Goal: Information Seeking & Learning: Learn about a topic

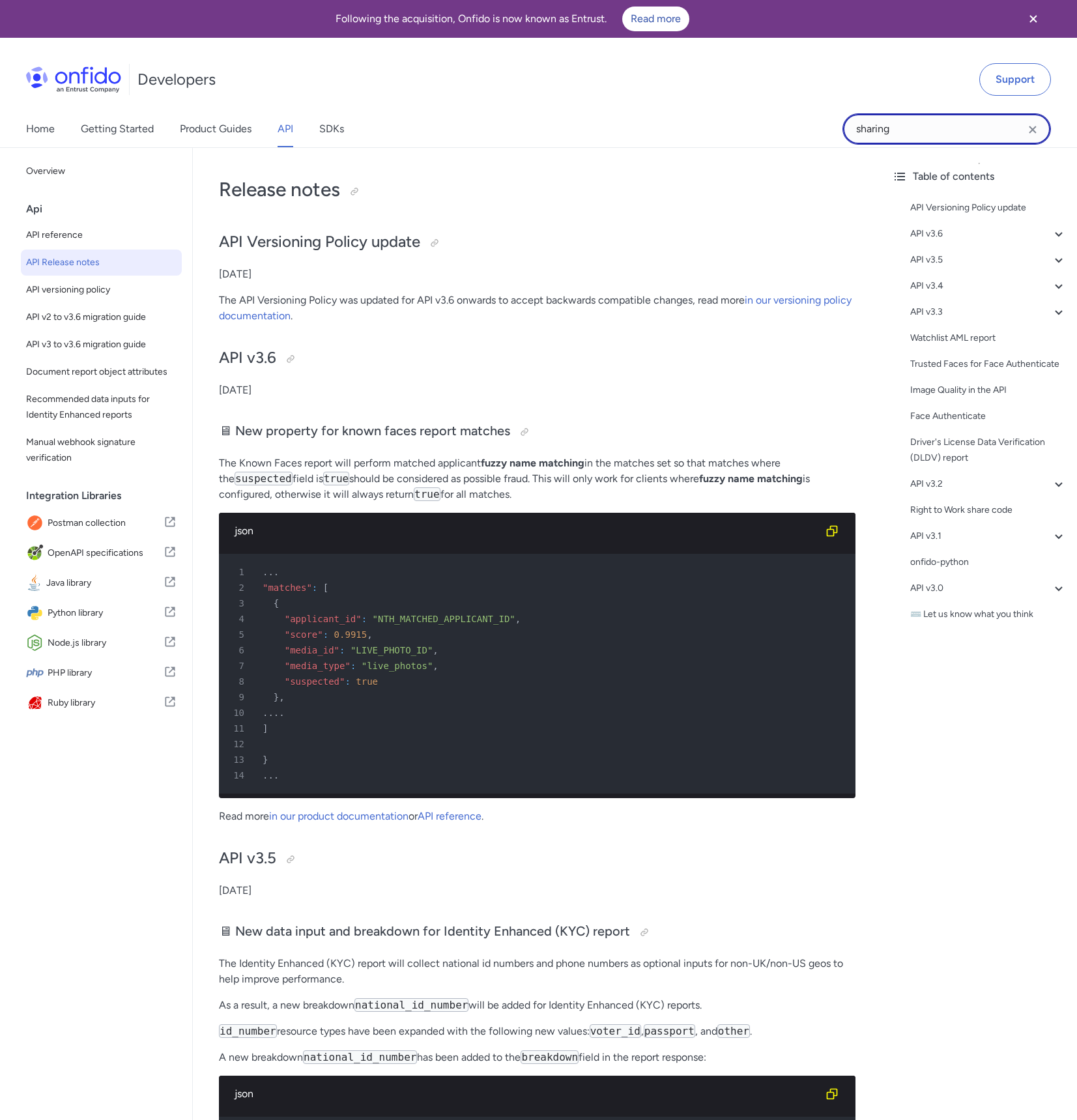
click at [932, 131] on input "sharing" at bounding box center [947, 128] width 209 height 31
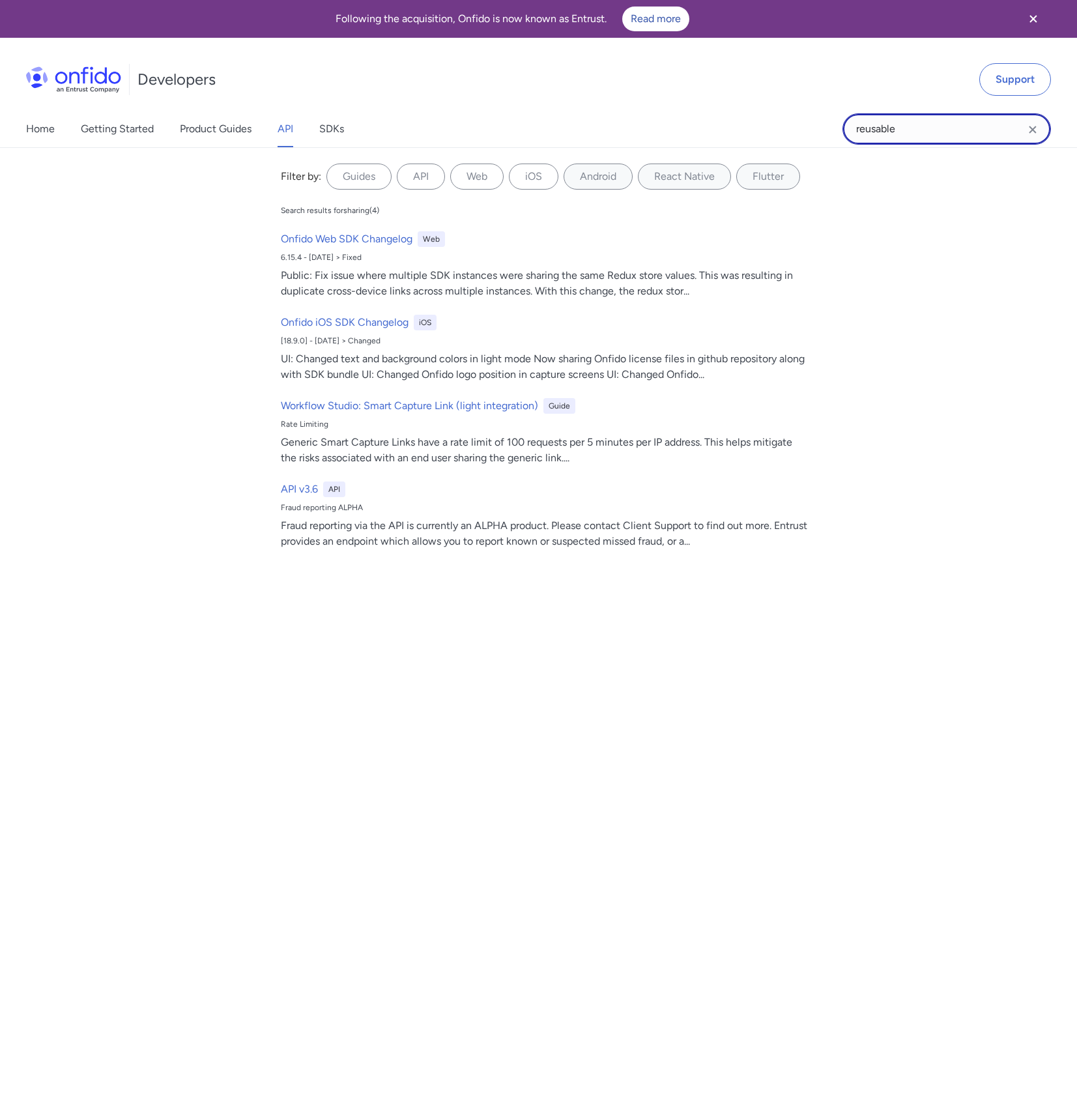
type input "reusable"
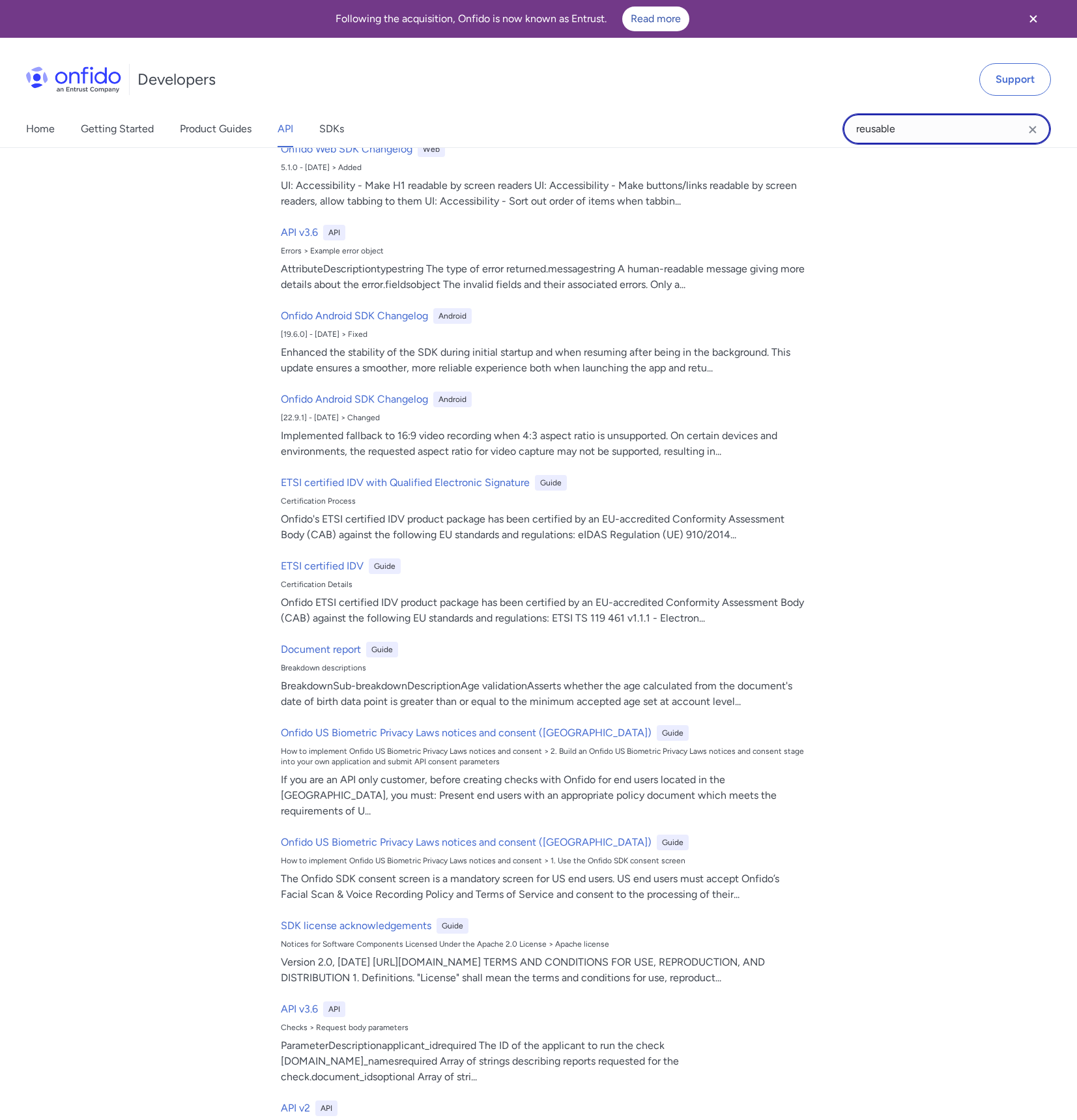
scroll to position [290, 0]
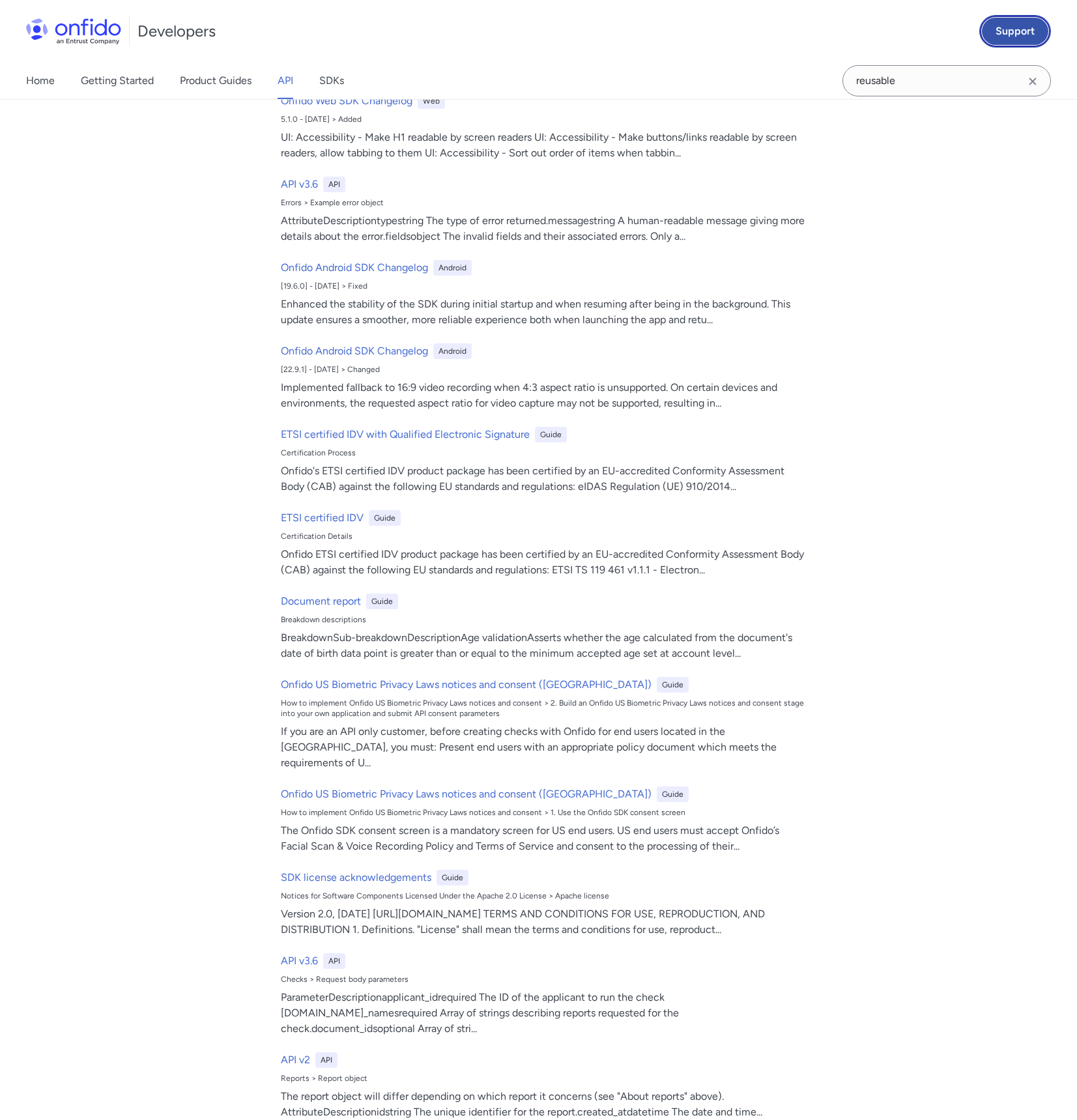
click at [1014, 20] on link "Support" at bounding box center [1014, 31] width 72 height 33
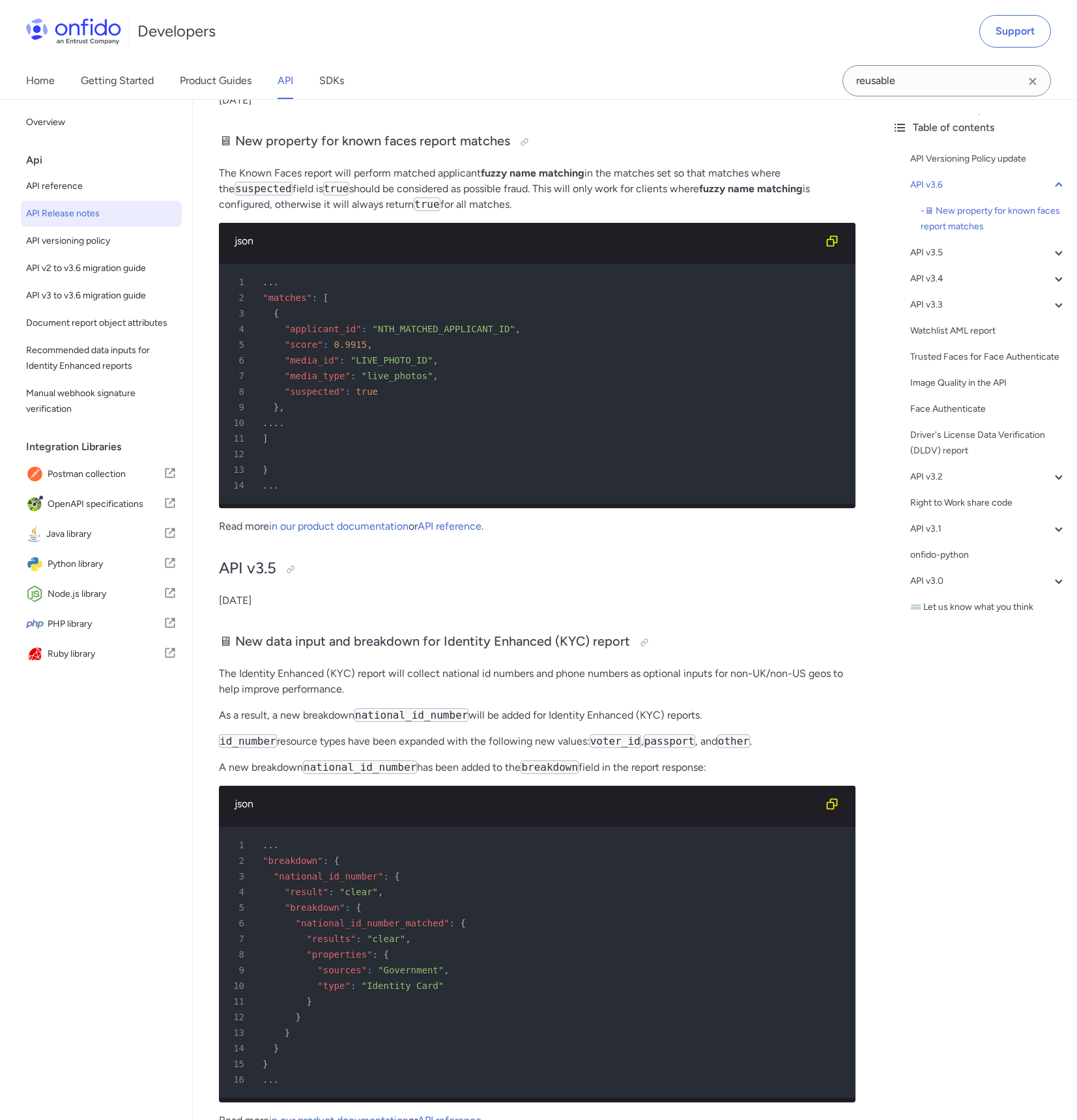
click at [881, 790] on div "Table of contents API Versioning Policy update API v3.6 - 🖥 New property for kn…" at bounding box center [979, 609] width 196 height 1021
drag, startPoint x: 775, startPoint y: 102, endPoint x: 1078, endPoint y: 756, distance: 720.8
click at [955, 796] on div "Table of contents API Versioning Policy update API v3.6 - 🖥 New property for kn…" at bounding box center [979, 609] width 196 height 1021
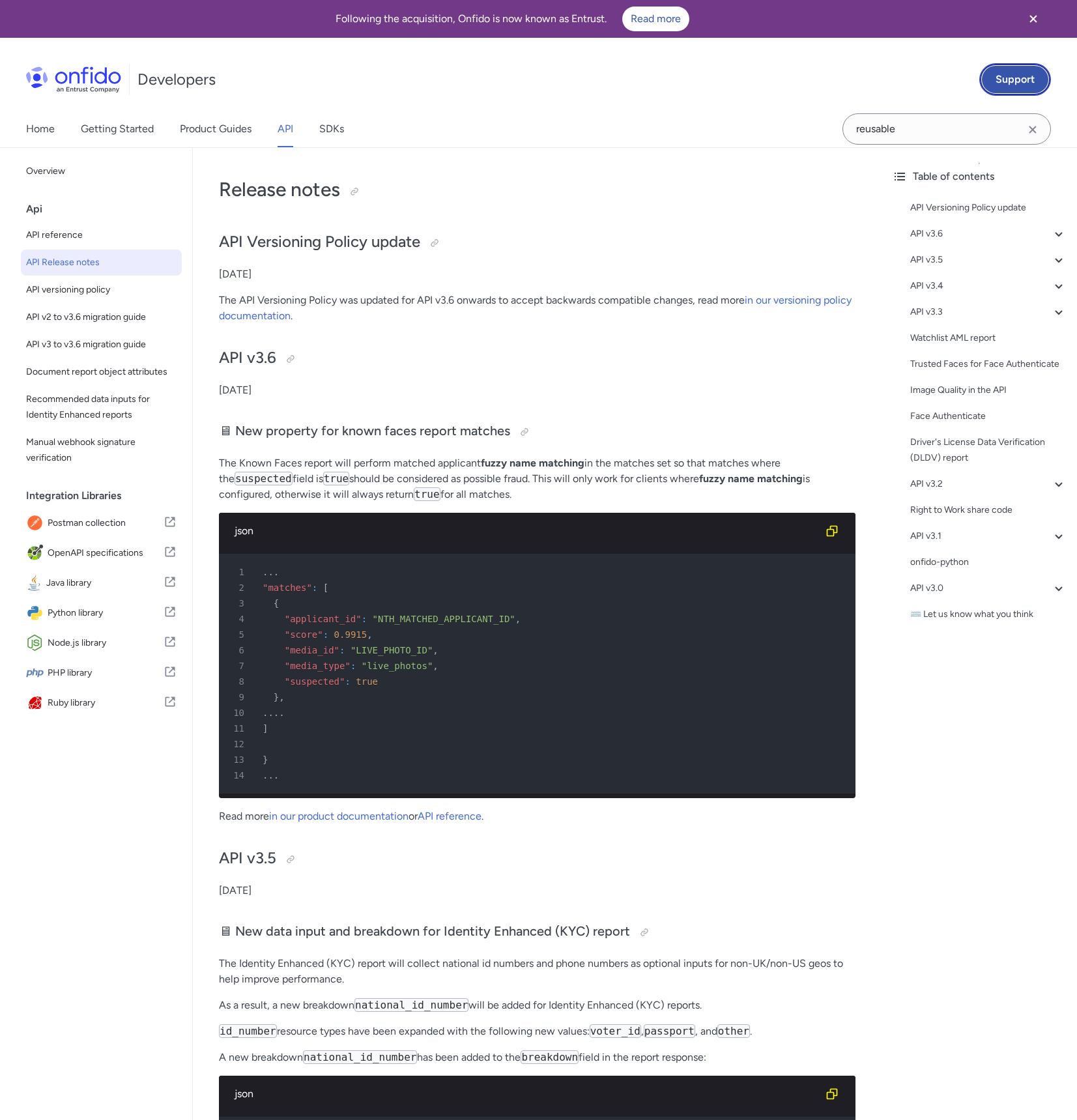
click at [1012, 84] on link "Support" at bounding box center [1014, 80] width 72 height 33
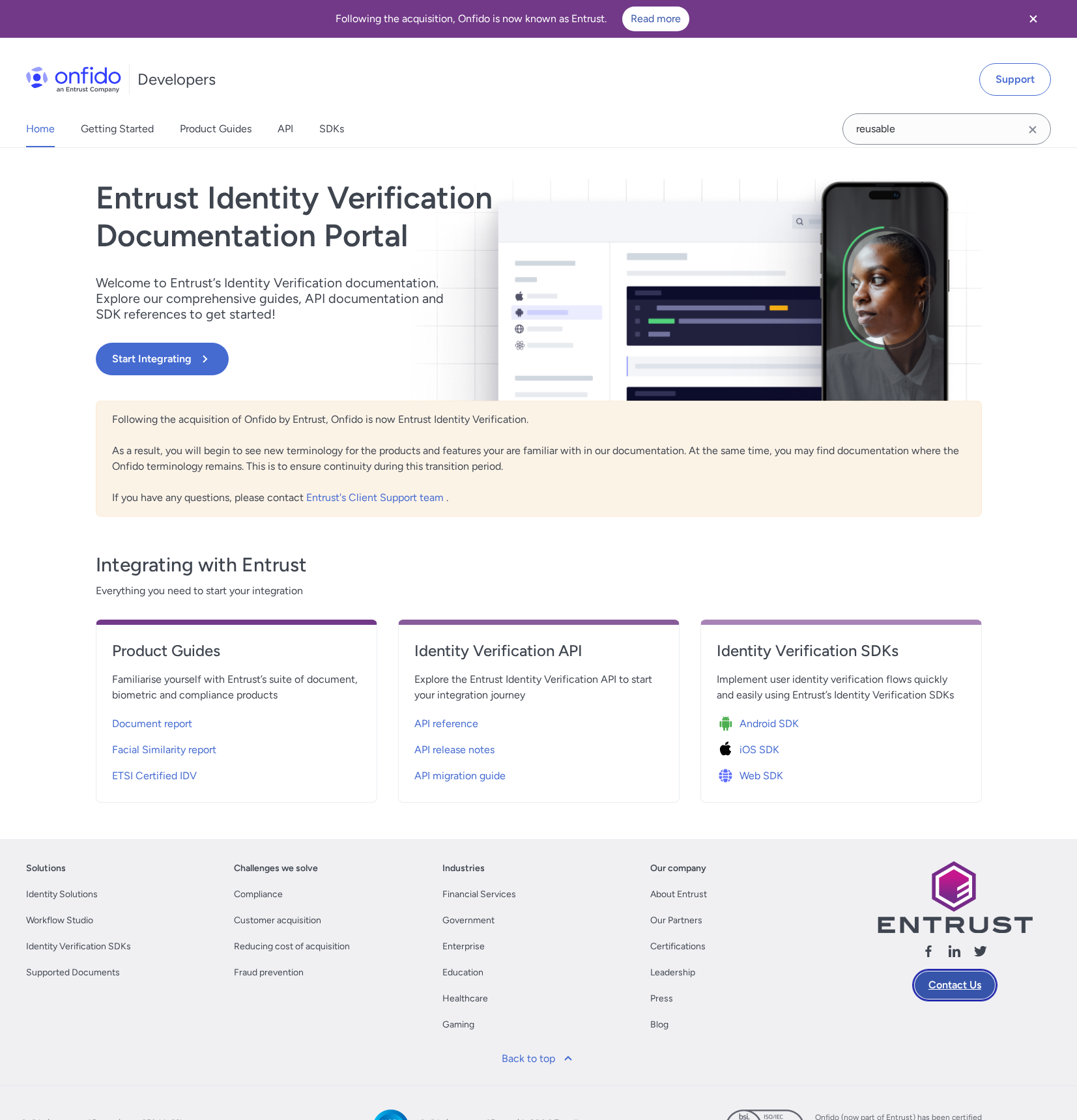
click at [966, 990] on link "Contact Us" at bounding box center [955, 985] width 85 height 33
click at [280, 139] on link "API" at bounding box center [285, 128] width 16 height 37
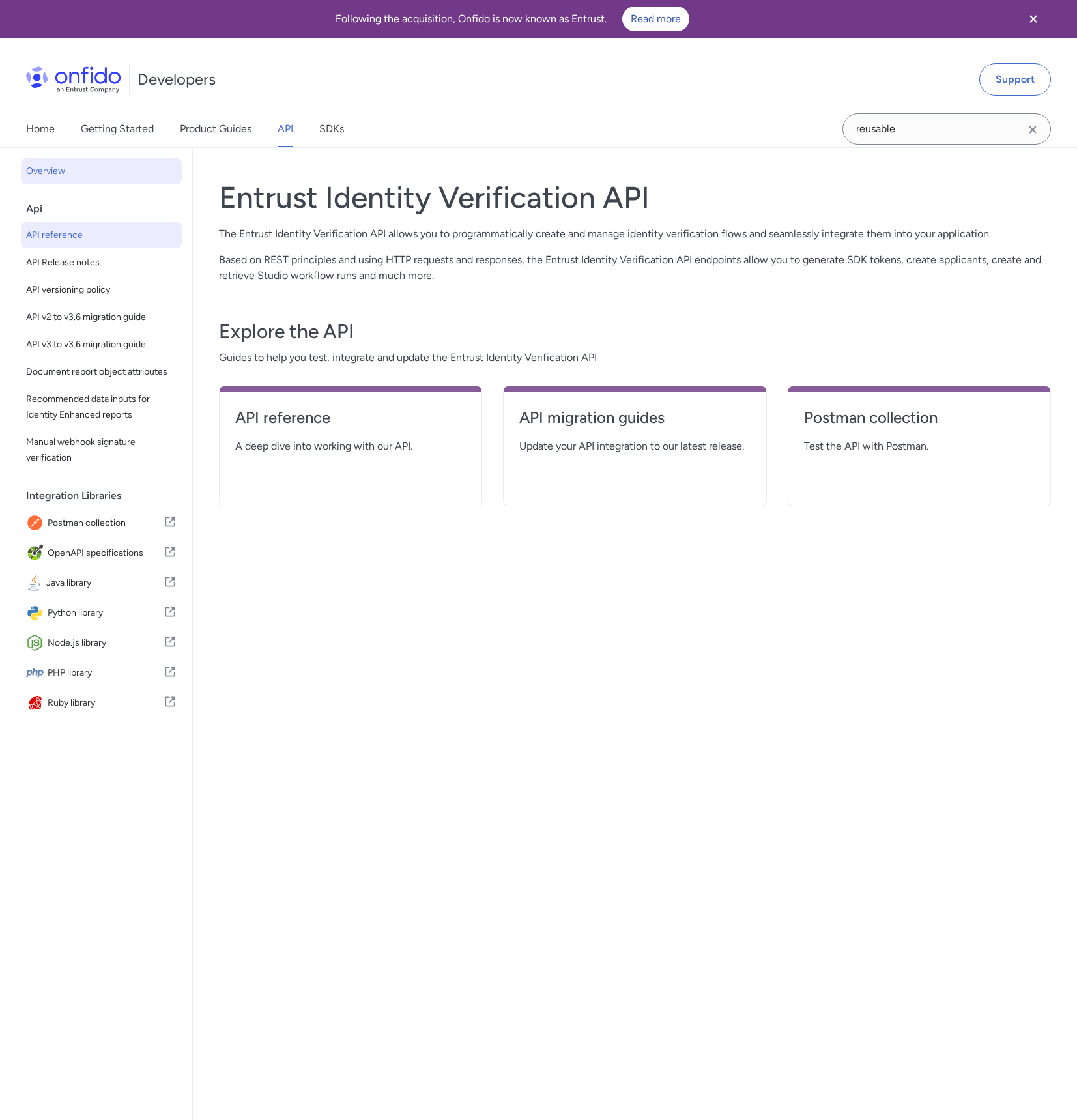
click at [69, 240] on span "API reference" at bounding box center [100, 236] width 150 height 16
select select "http"
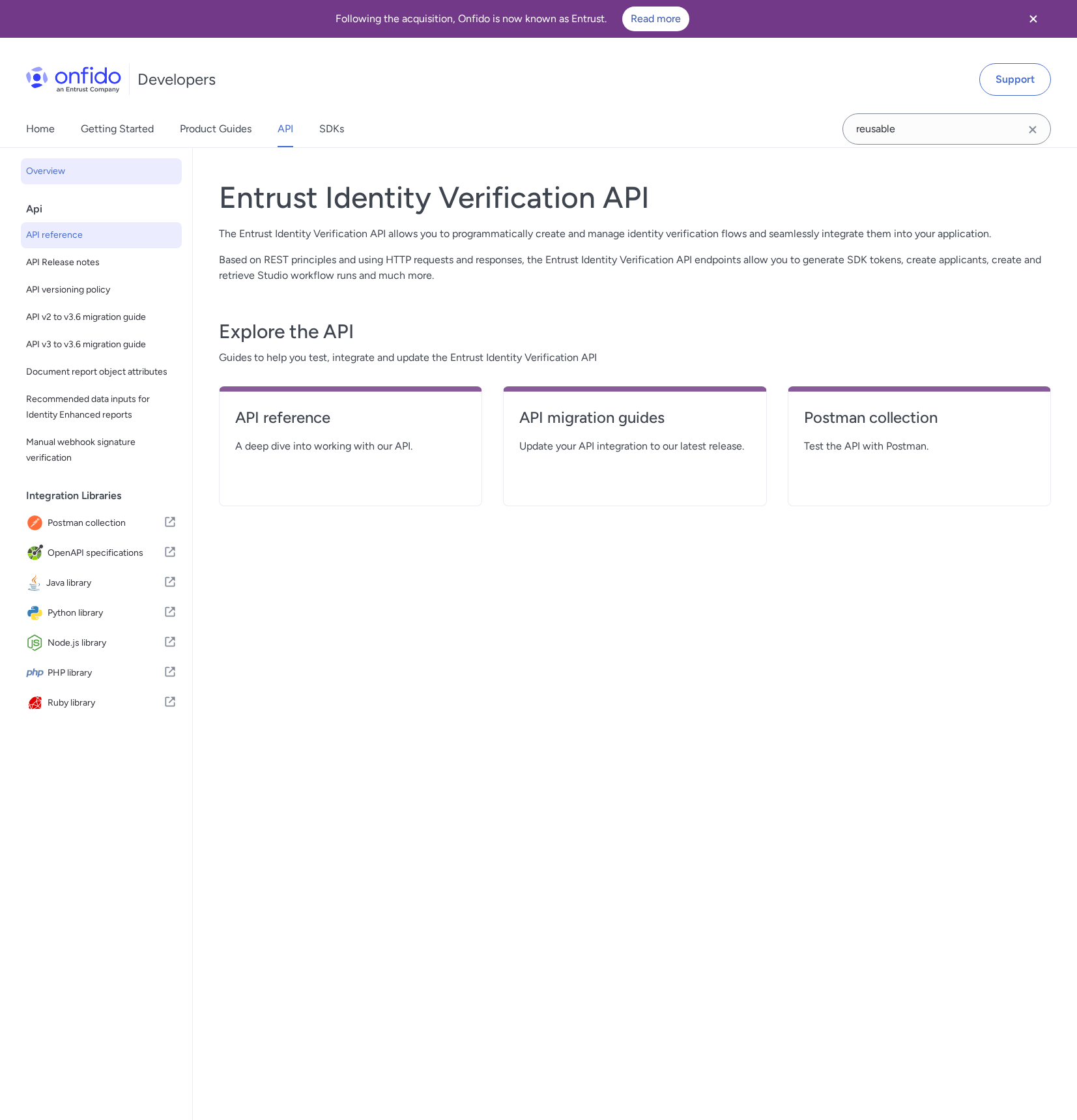
select select "http"
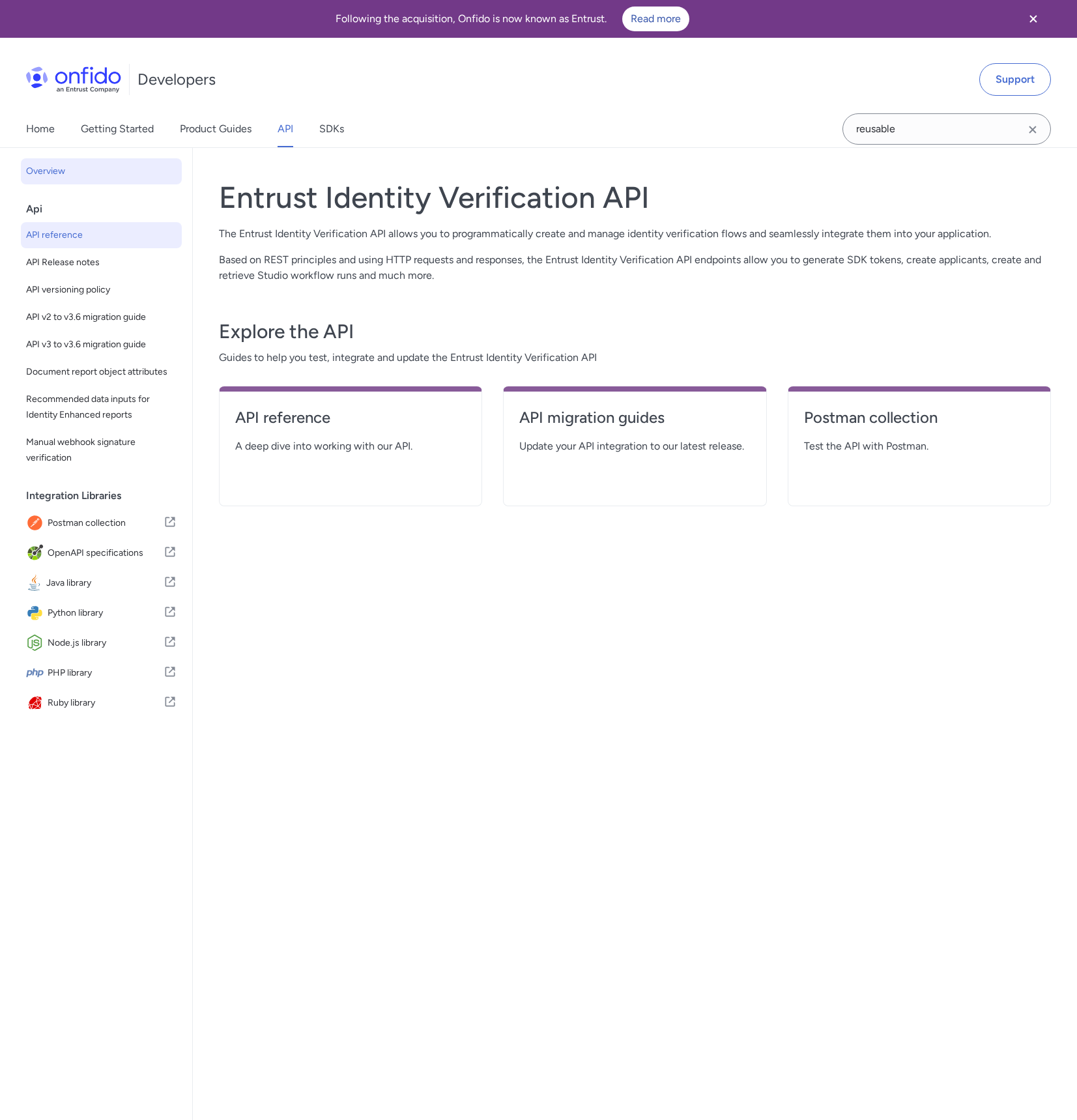
select select "http"
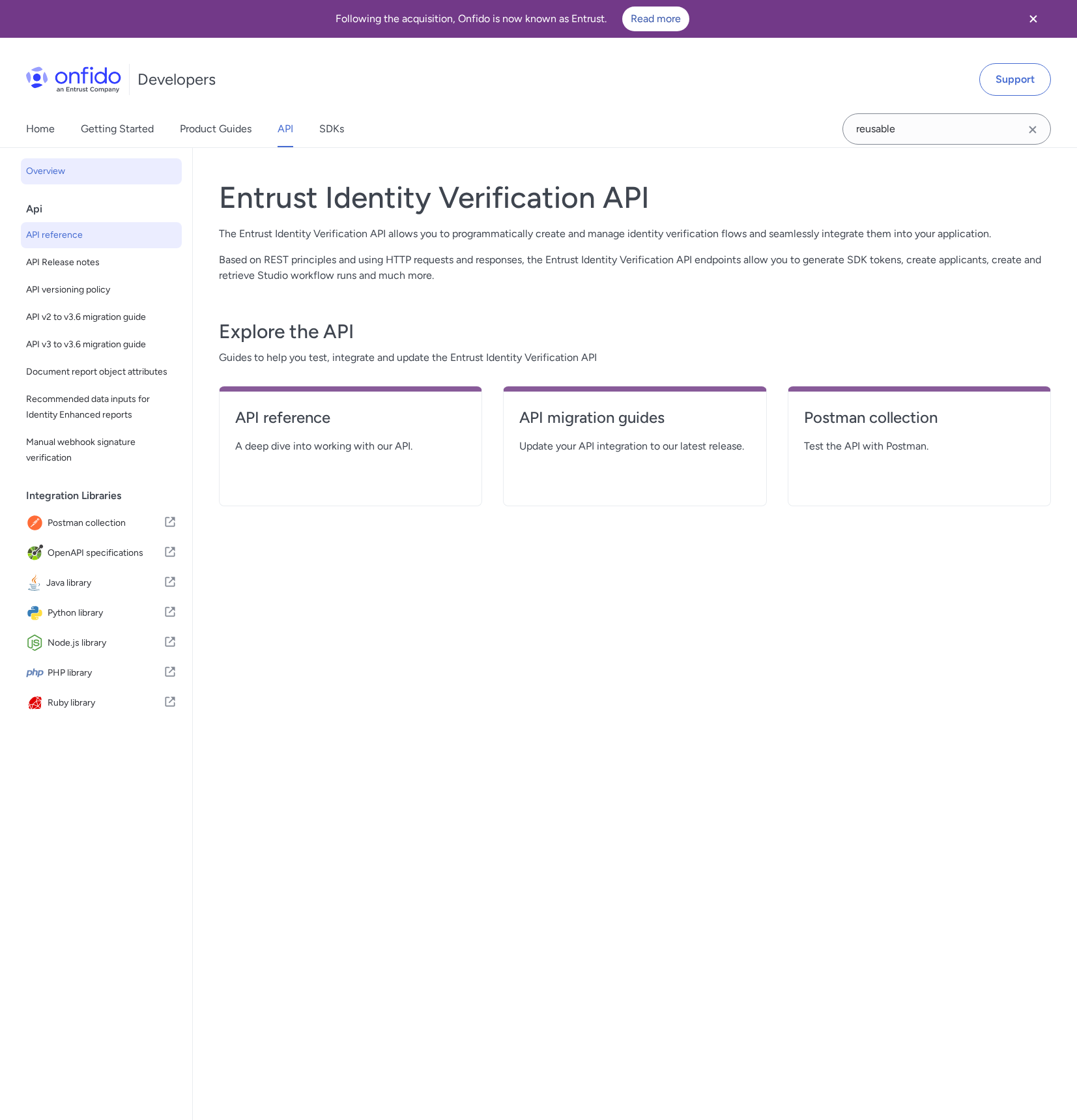
select select "http"
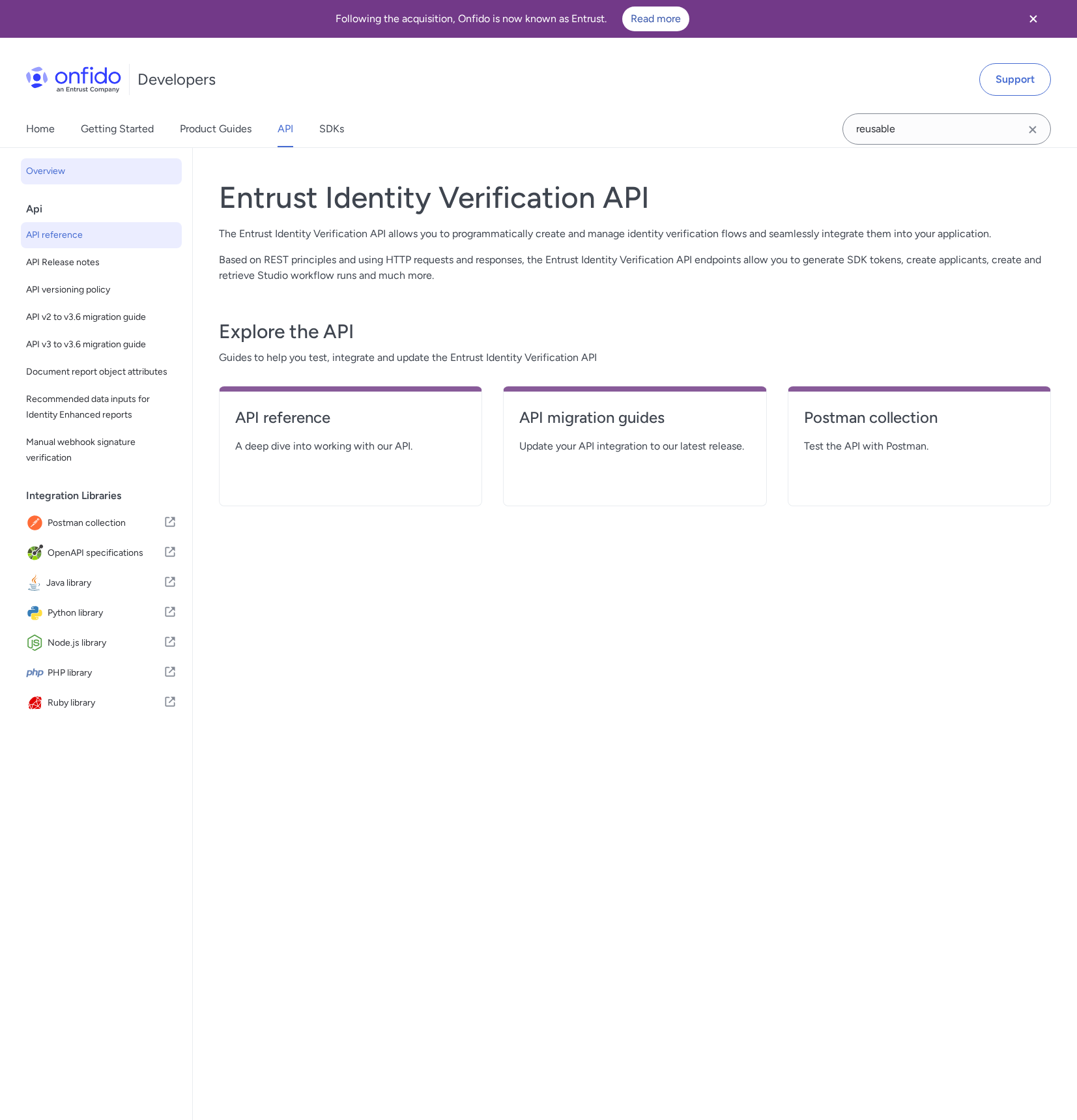
select select "http"
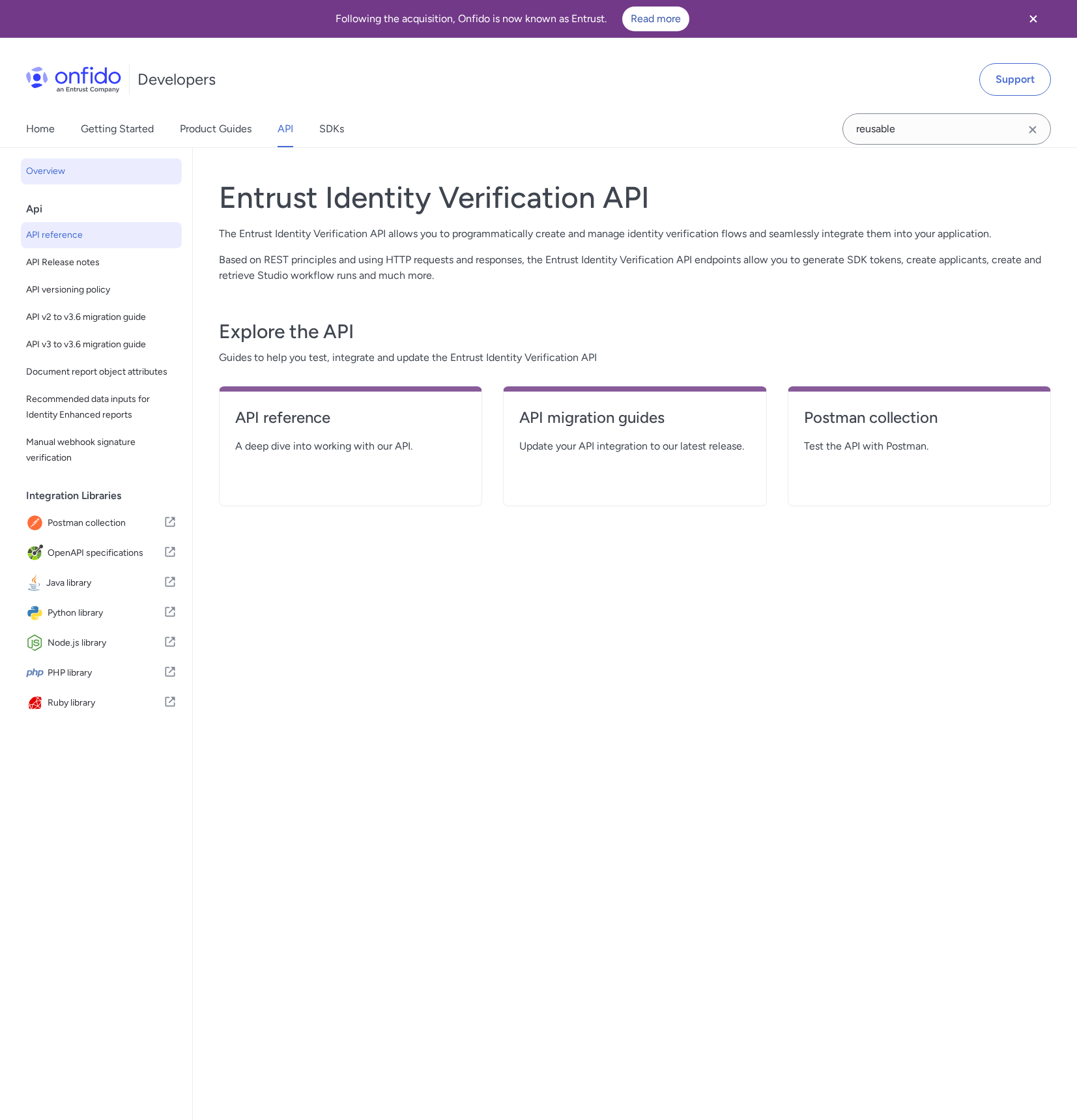
select select "http"
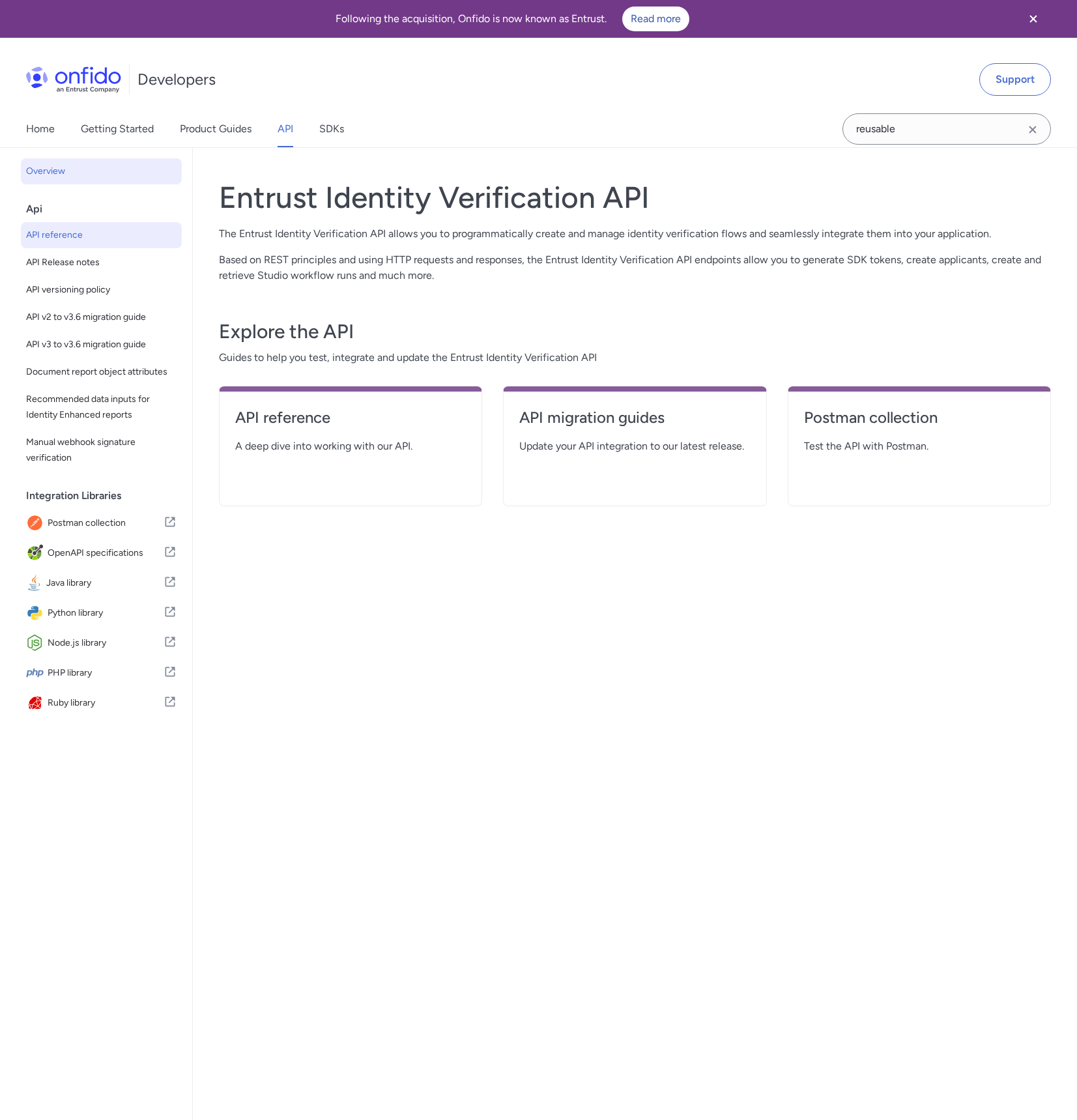
select select "http"
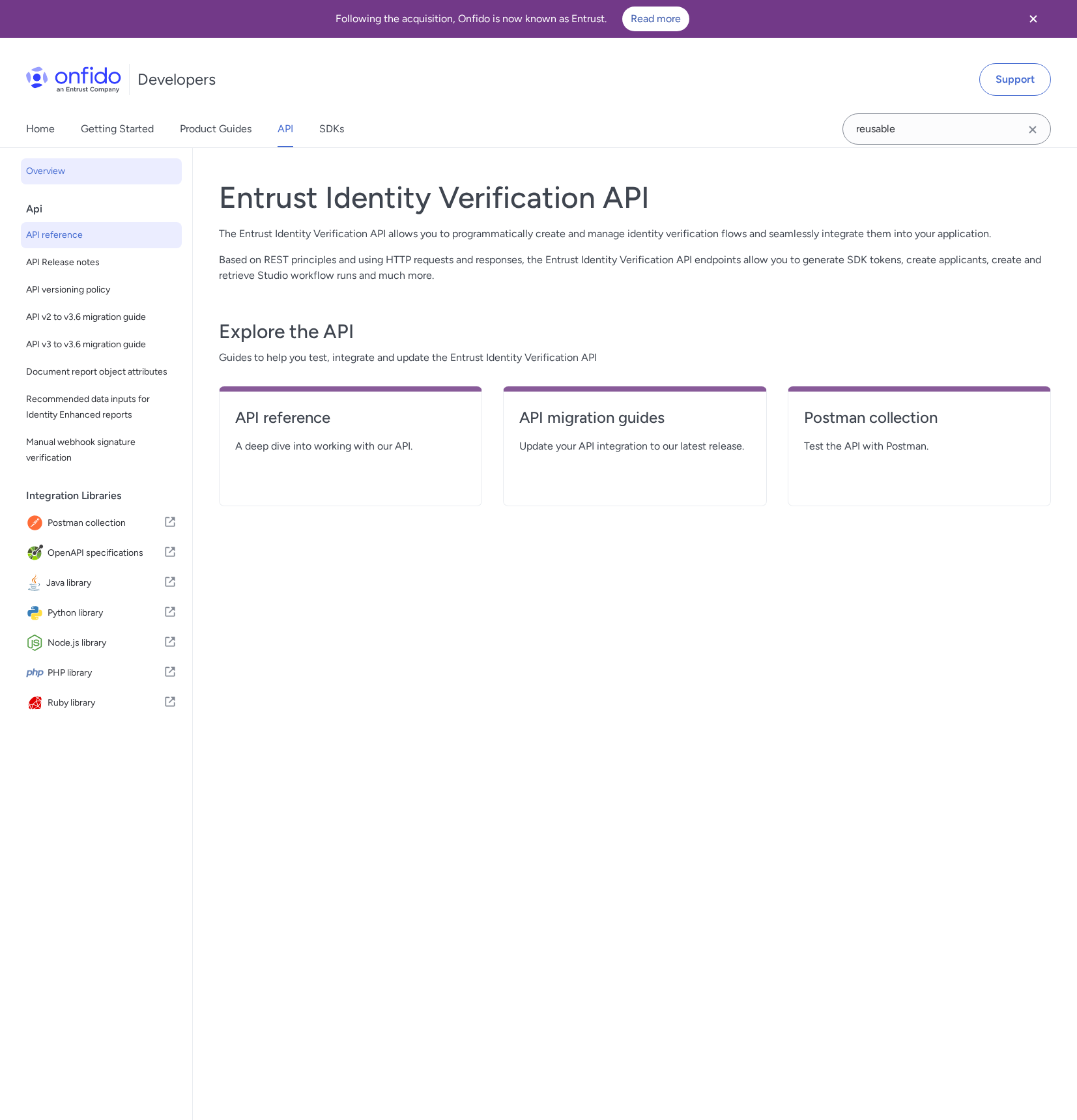
select select "http"
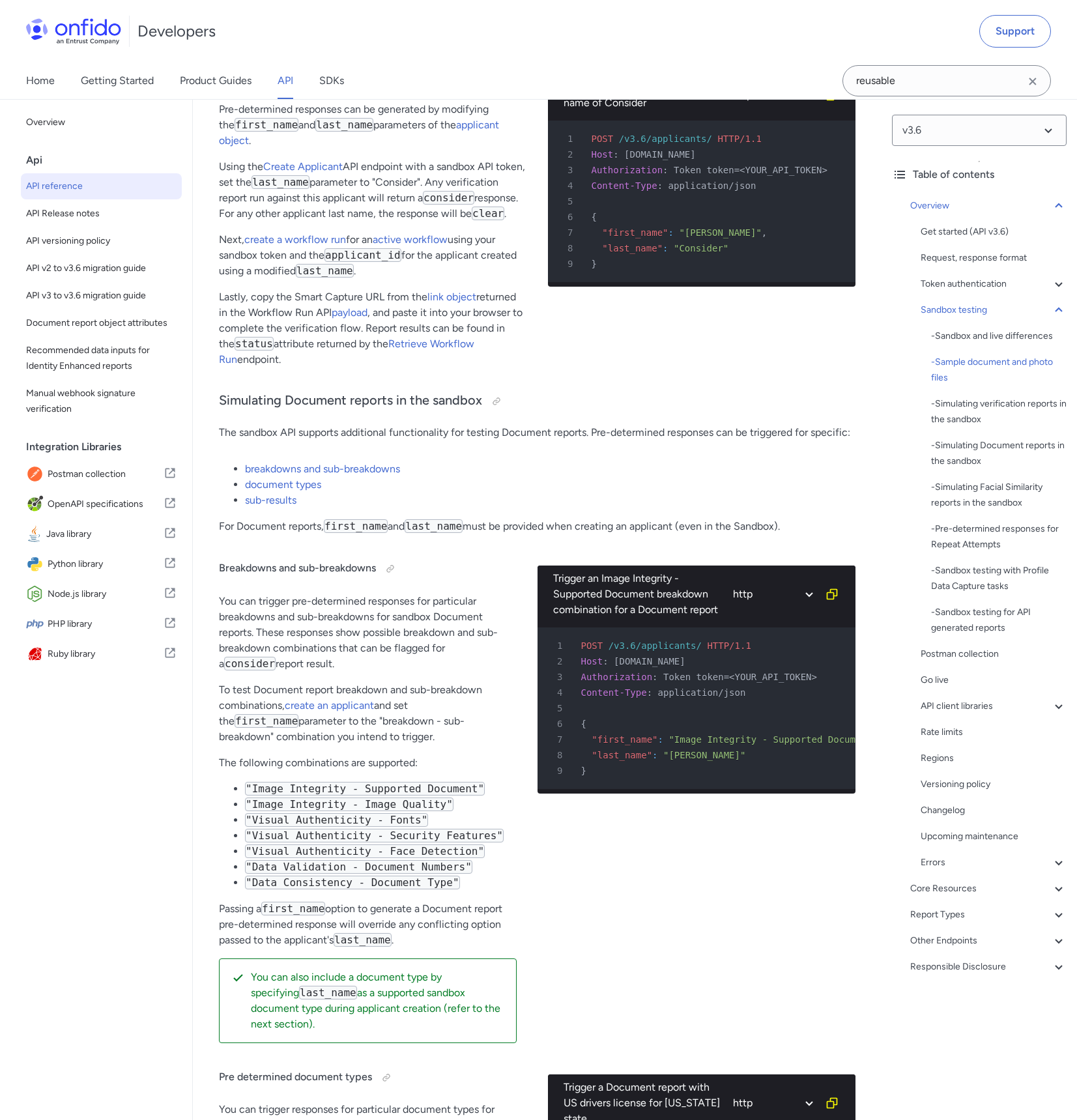
scroll to position [3129, 0]
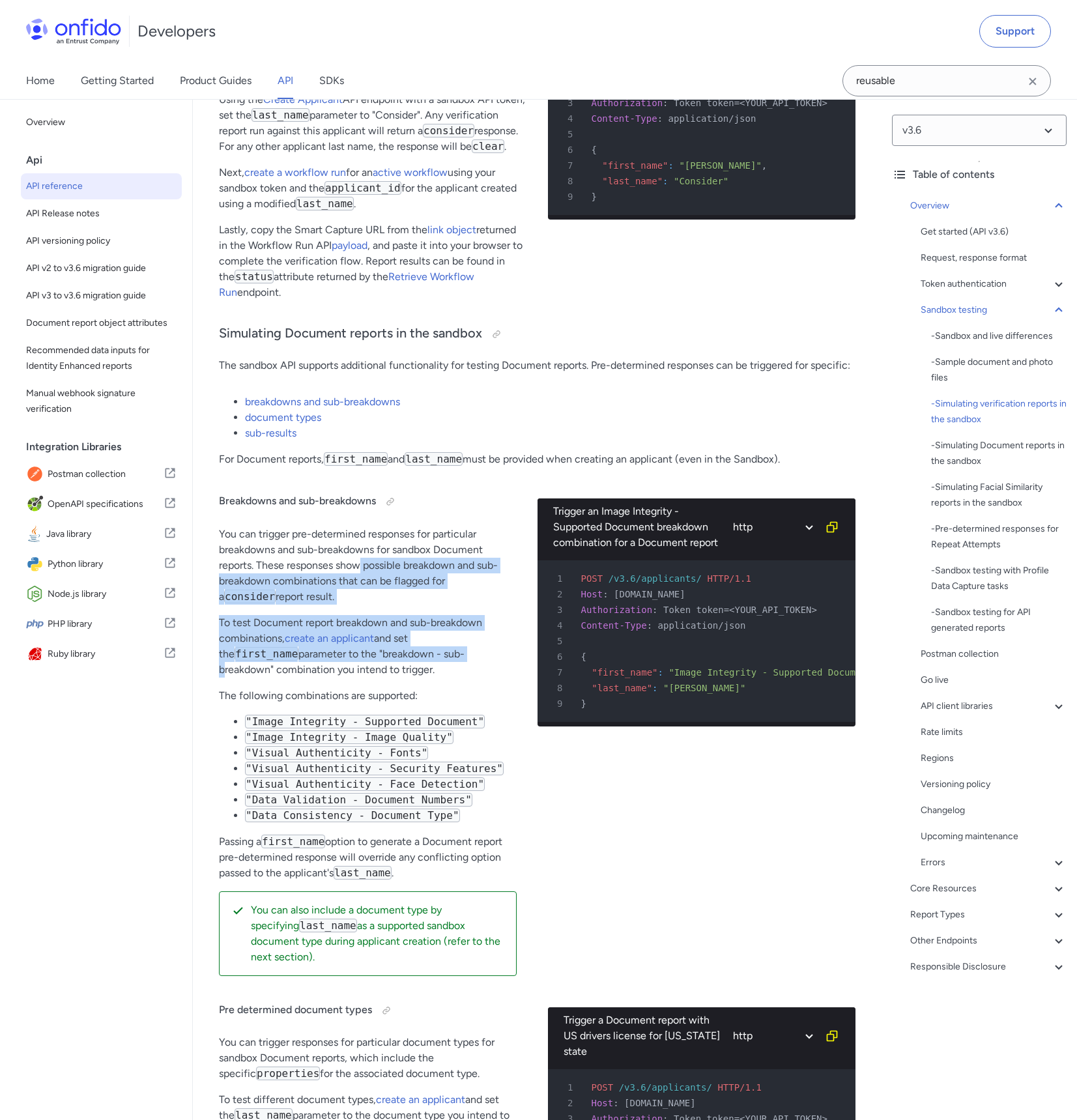
drag, startPoint x: 360, startPoint y: 560, endPoint x: 428, endPoint y: 703, distance: 158.3
click at [405, 682] on div "Breakdowns and sub-breakdowns You can trigger pre-determined responses for part…" at bounding box center [368, 732] width 298 height 509
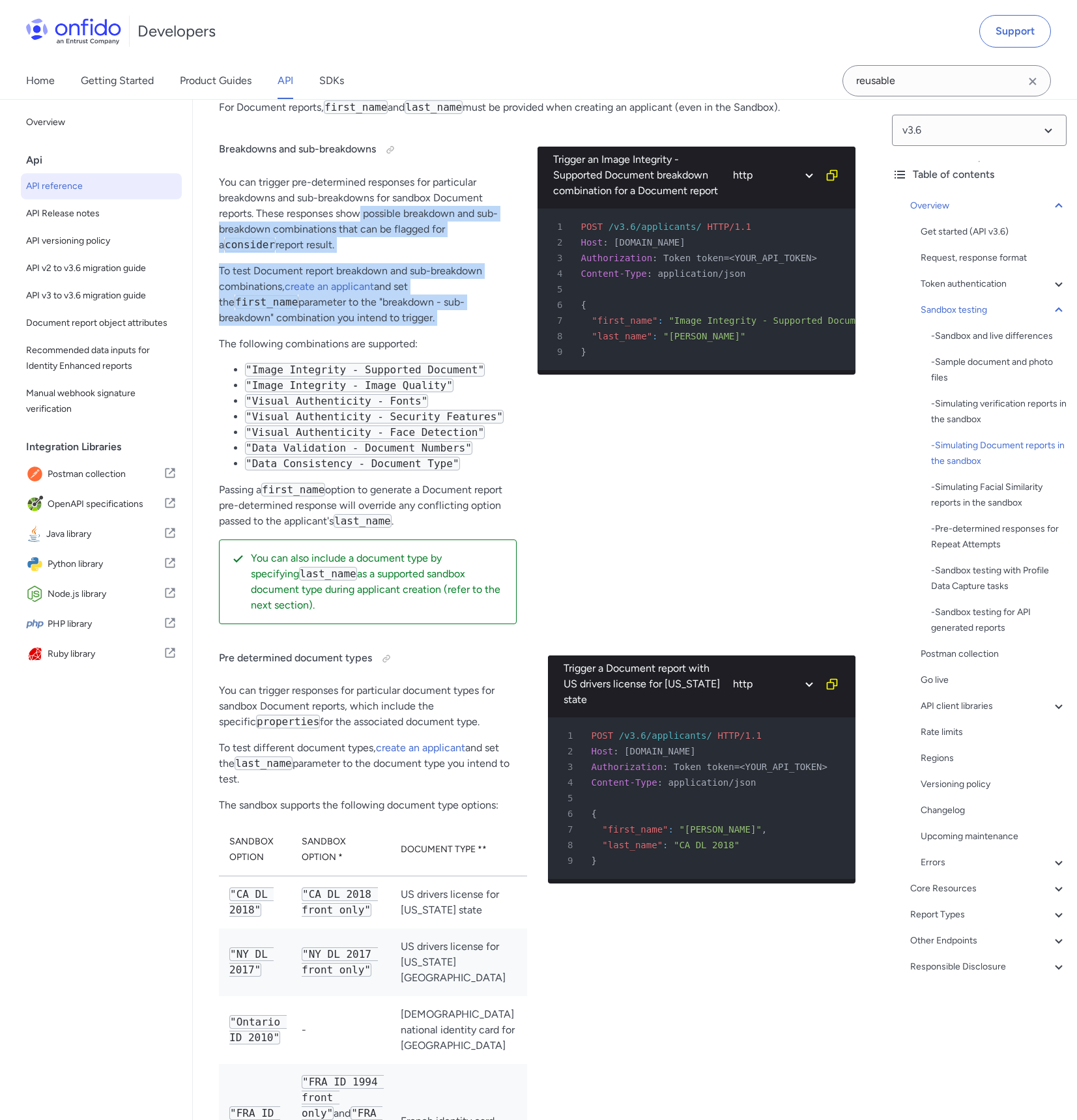
click at [444, 895] on td "US drivers license for [US_STATE] state" at bounding box center [459, 902] width 137 height 53
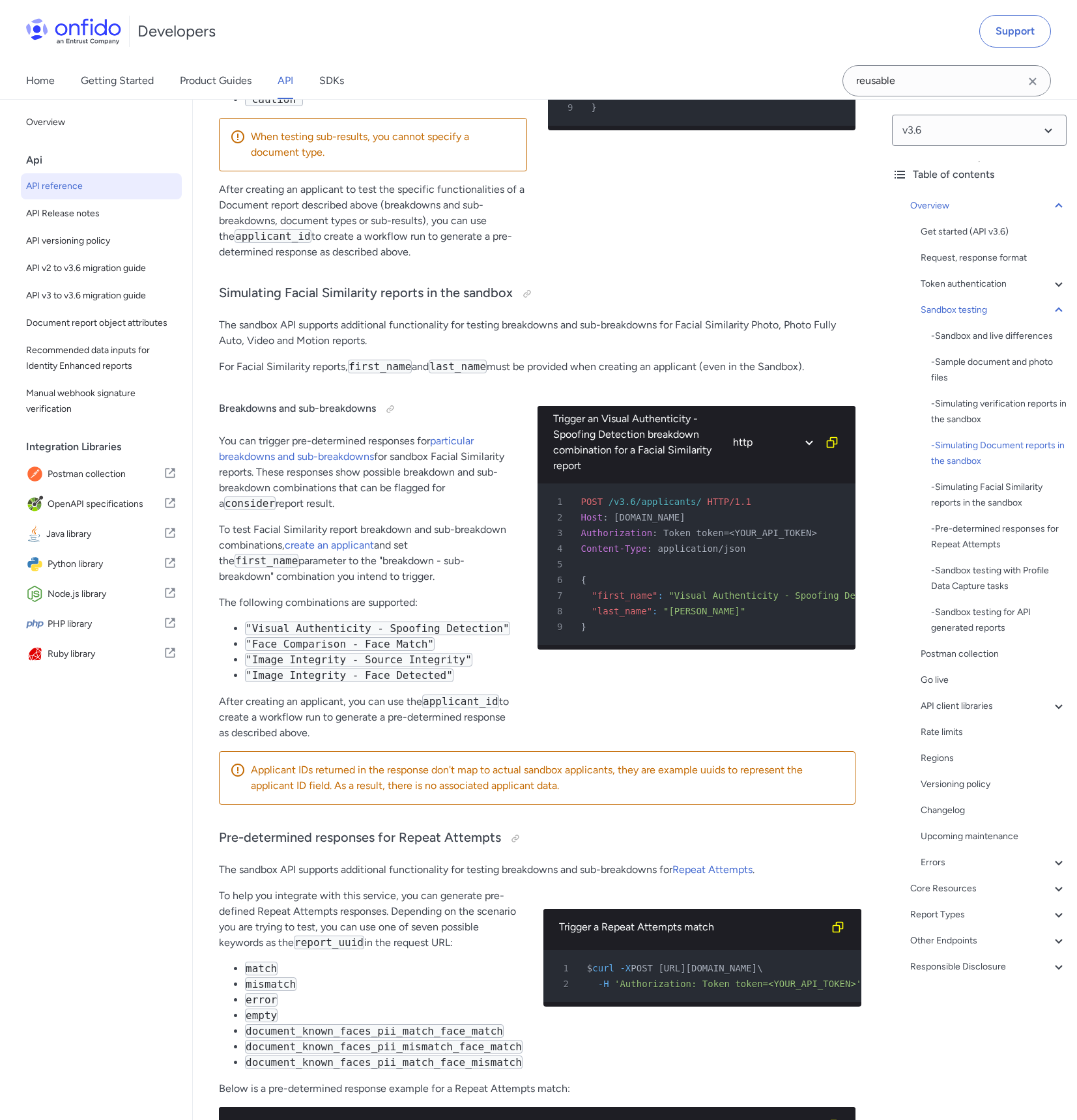
scroll to position [5133, 0]
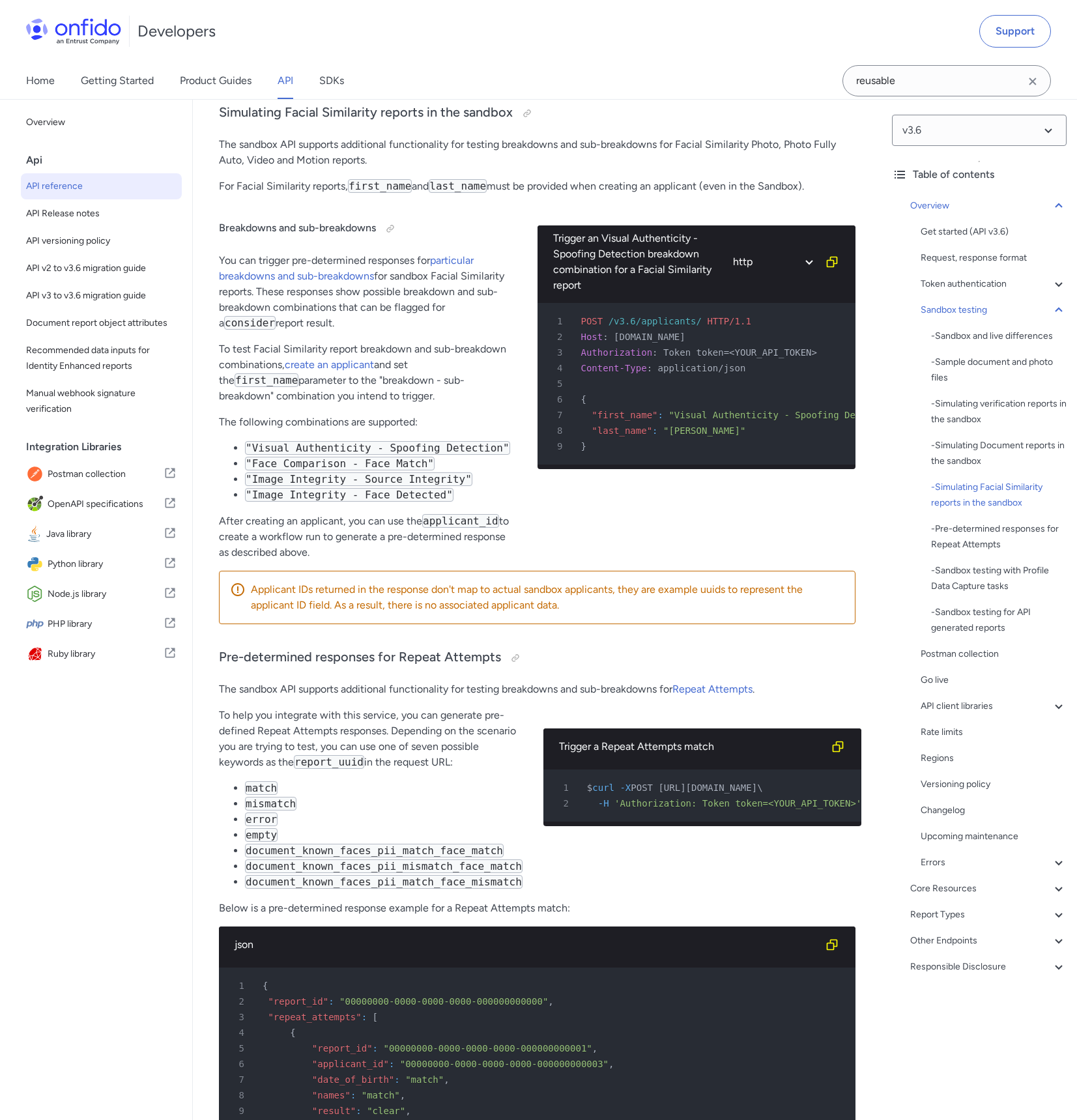
drag, startPoint x: 474, startPoint y: 699, endPoint x: 429, endPoint y: 258, distance: 443.3
click at [429, 258] on p "You can trigger pre-determined responses for particular breakdowns and sub-brea…" at bounding box center [368, 291] width 298 height 79
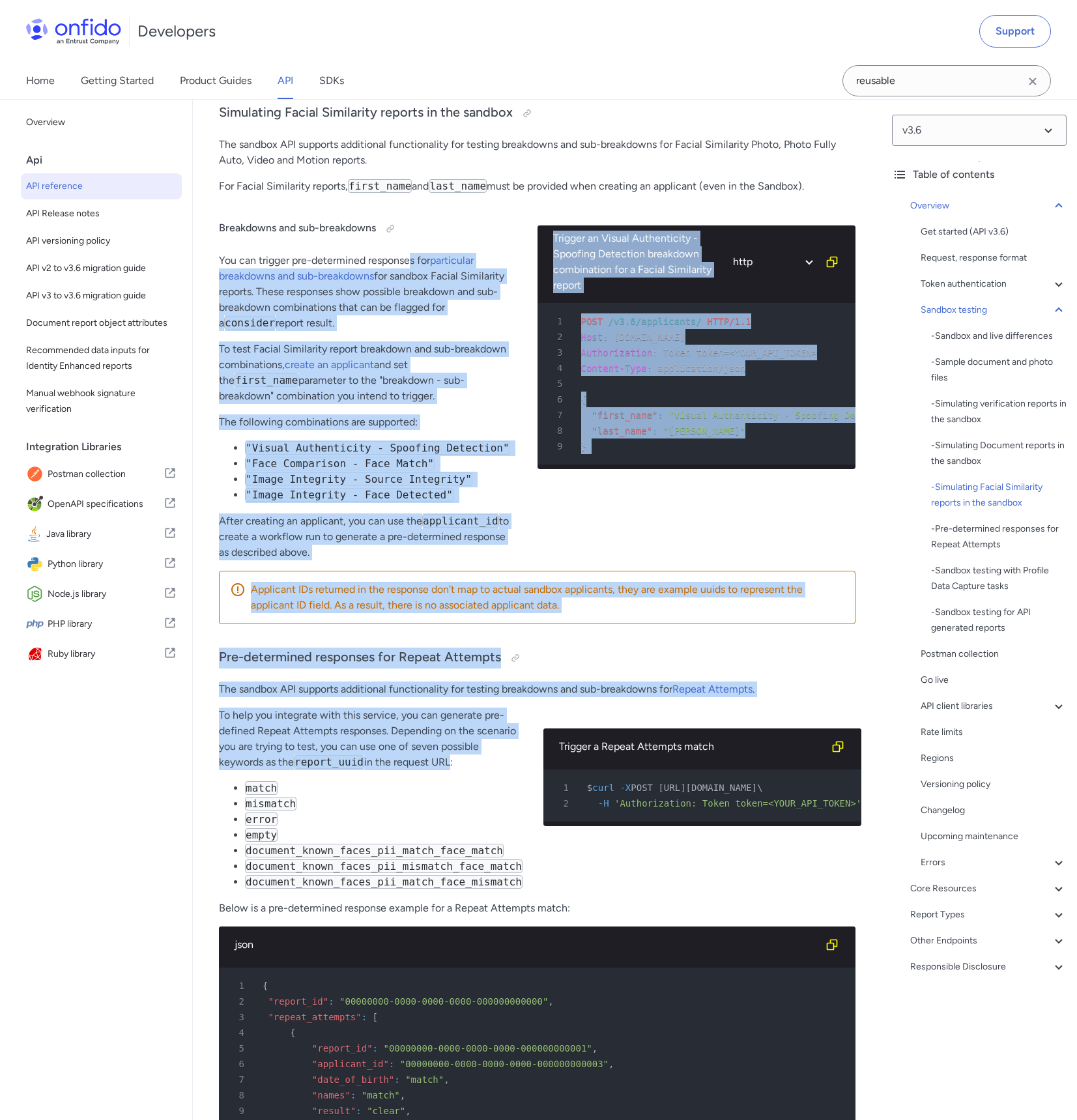
drag, startPoint x: 412, startPoint y: 236, endPoint x: 449, endPoint y: 738, distance: 503.4
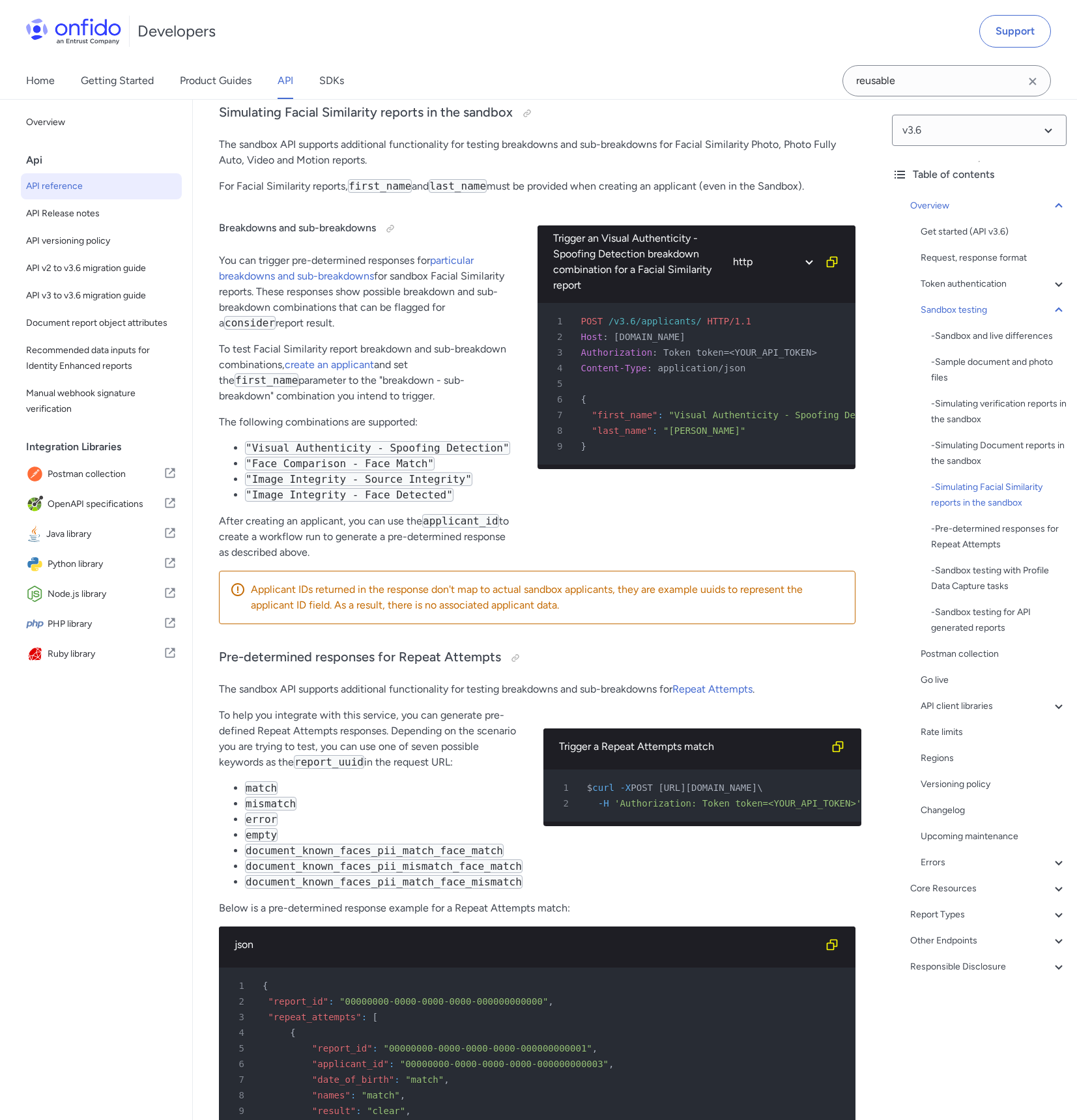
click at [456, 796] on li "mismatch" at bounding box center [384, 804] width 277 height 16
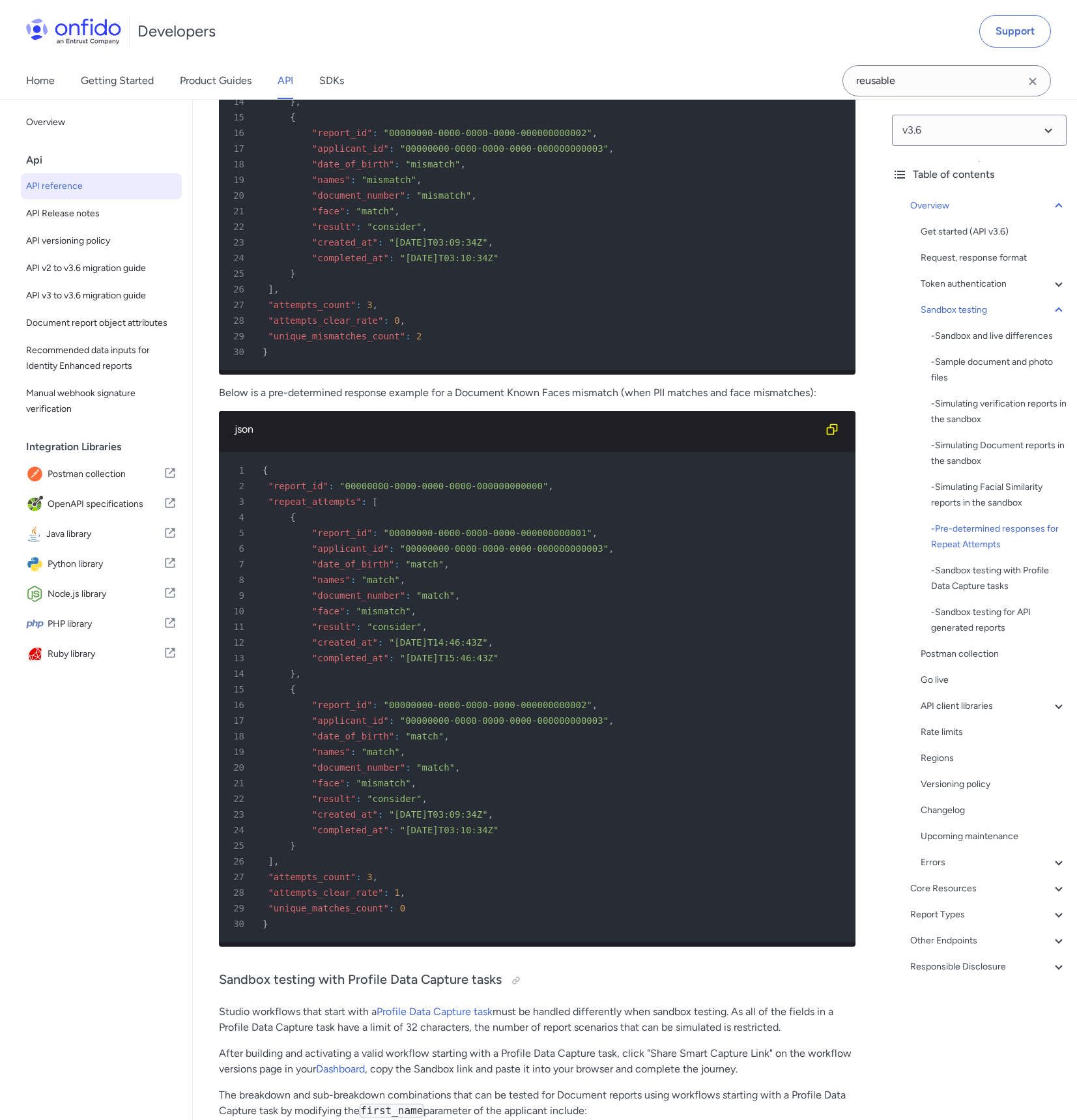
scroll to position [8132, 0]
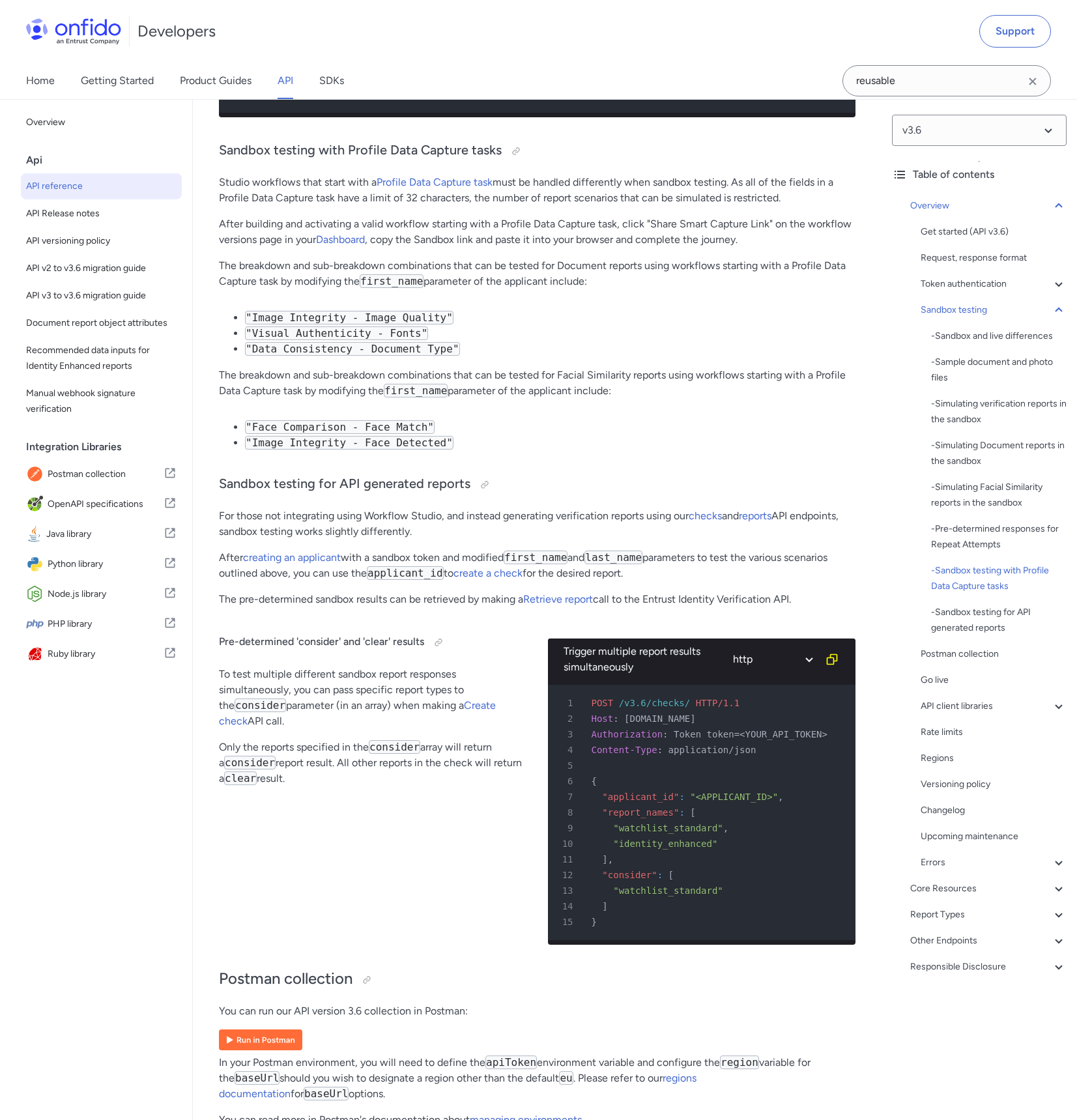
drag, startPoint x: 348, startPoint y: 196, endPoint x: 372, endPoint y: 912, distance: 716.4
click at [372, 912] on div "Pre-determined 'consider' and 'clear' results To test multiple different sandbo…" at bounding box center [373, 787] width 308 height 338
drag, startPoint x: 375, startPoint y: 802, endPoint x: 267, endPoint y: 291, distance: 522.3
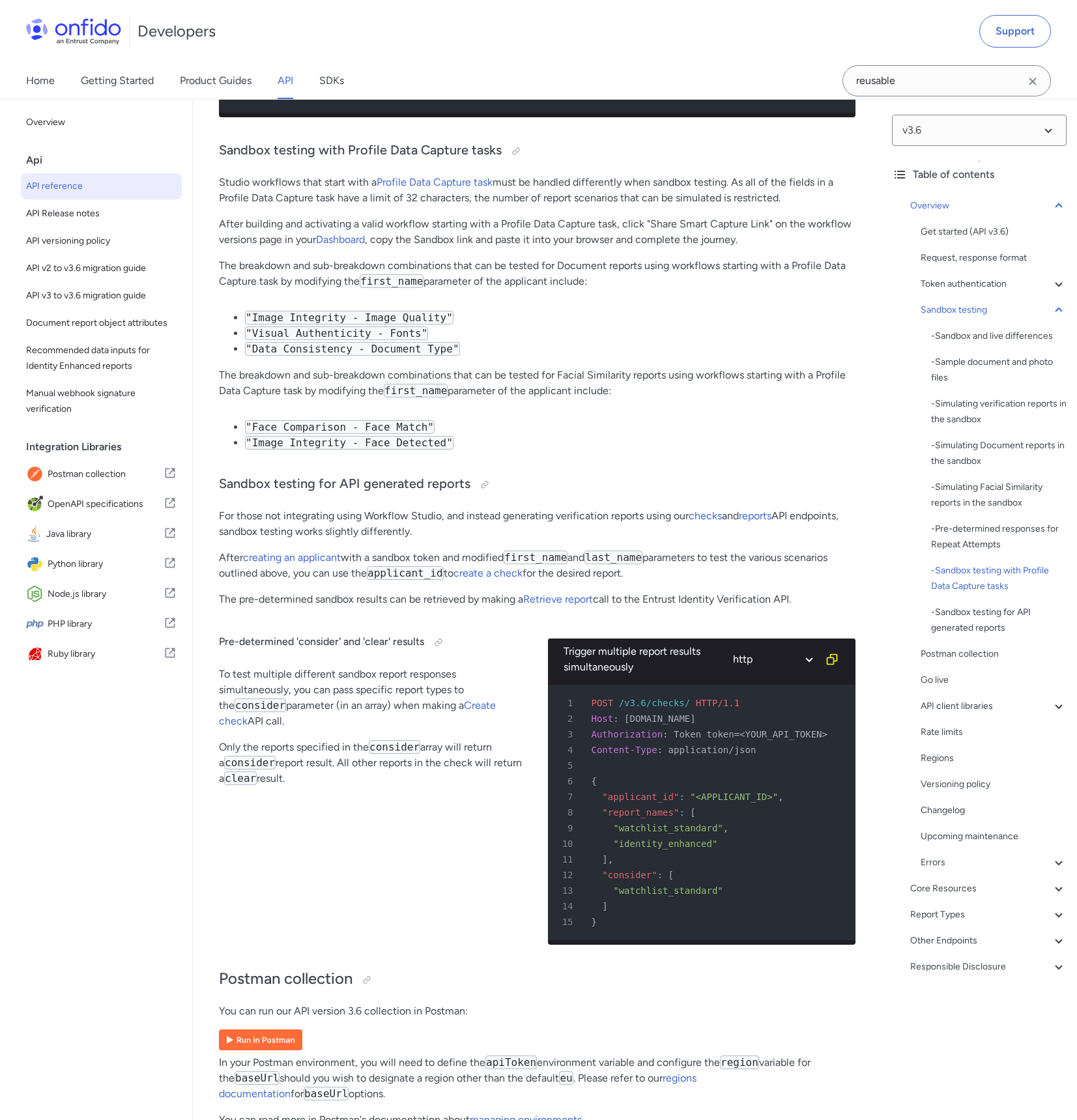
click at [266, 283] on p "The breakdown and sub-breakdown combinations that can be tested for Document re…" at bounding box center [537, 273] width 637 height 31
drag, startPoint x: 239, startPoint y: 262, endPoint x: 297, endPoint y: 979, distance: 719.3
click at [388, 909] on div "Pre-determined 'consider' and 'clear' results To test multiple different sandbo…" at bounding box center [373, 787] width 308 height 338
click at [436, 899] on div "Pre-determined 'consider' and 'clear' results To test multiple different sandbo…" at bounding box center [373, 787] width 308 height 338
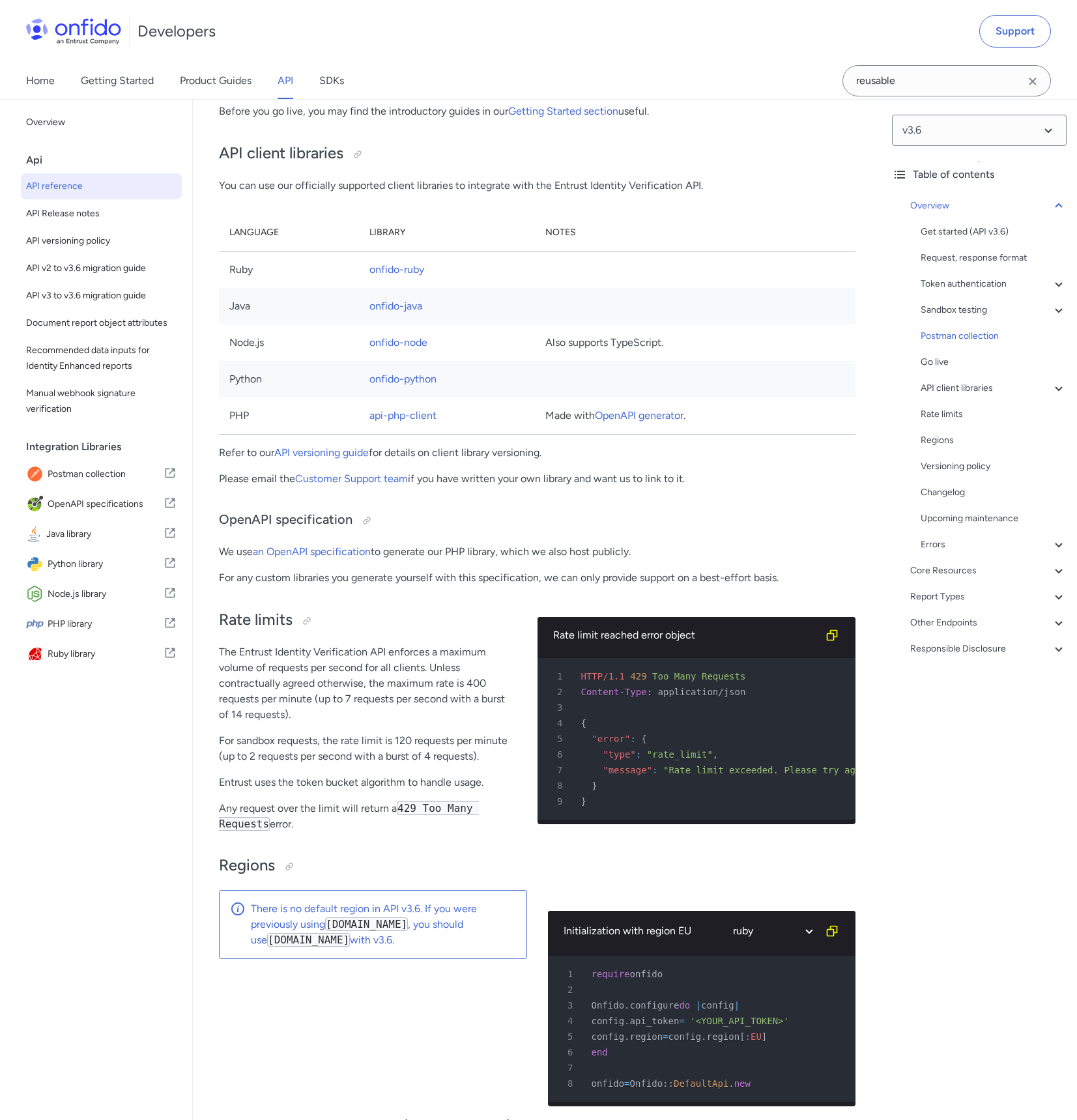
scroll to position [9282, 0]
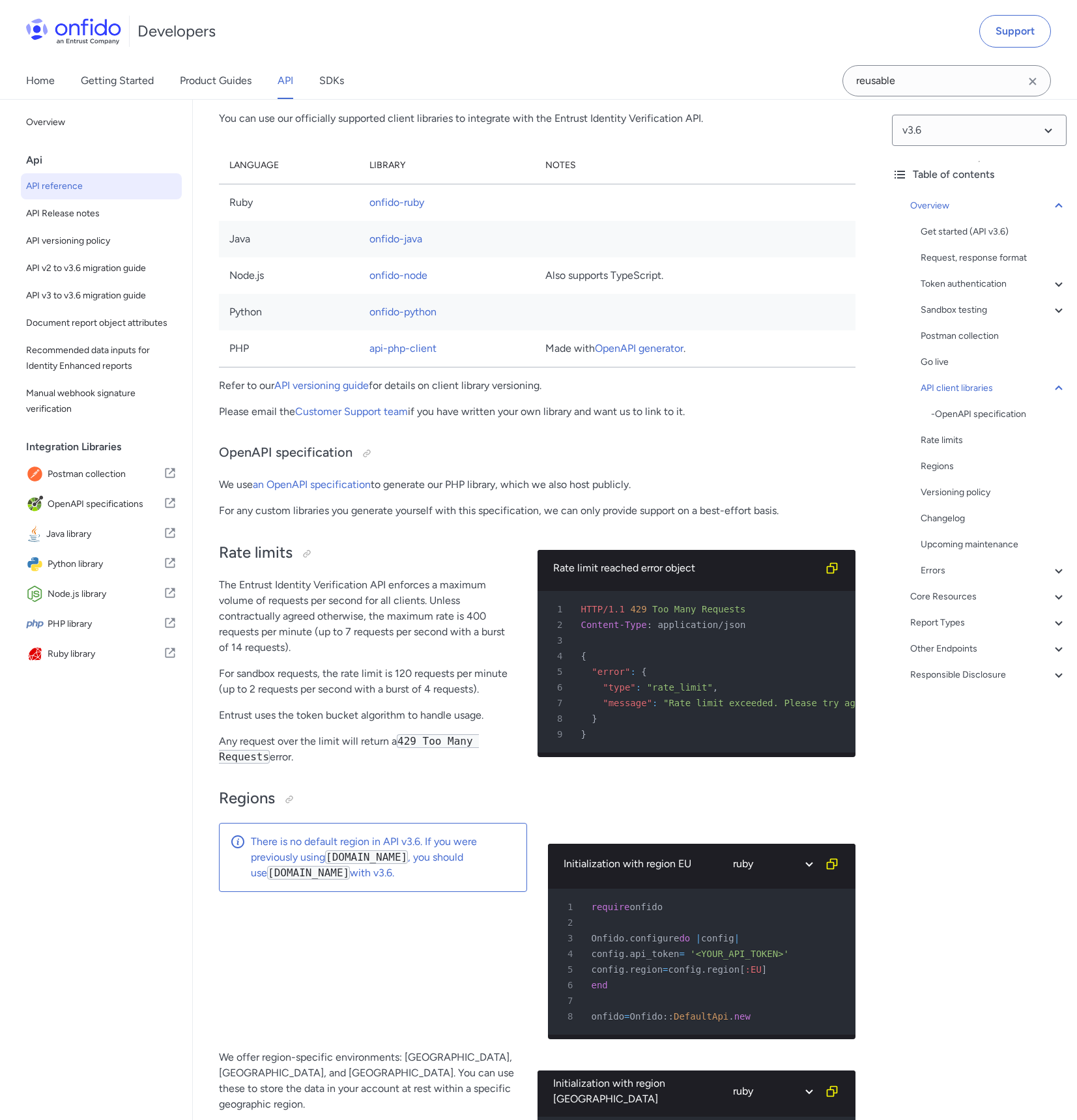
drag, startPoint x: 394, startPoint y: 652, endPoint x: 383, endPoint y: 944, distance: 292.2
click at [368, 1021] on div "There is no default region in API v3.6. If you were previously using [DOMAIN_NA…" at bounding box center [373, 936] width 308 height 227
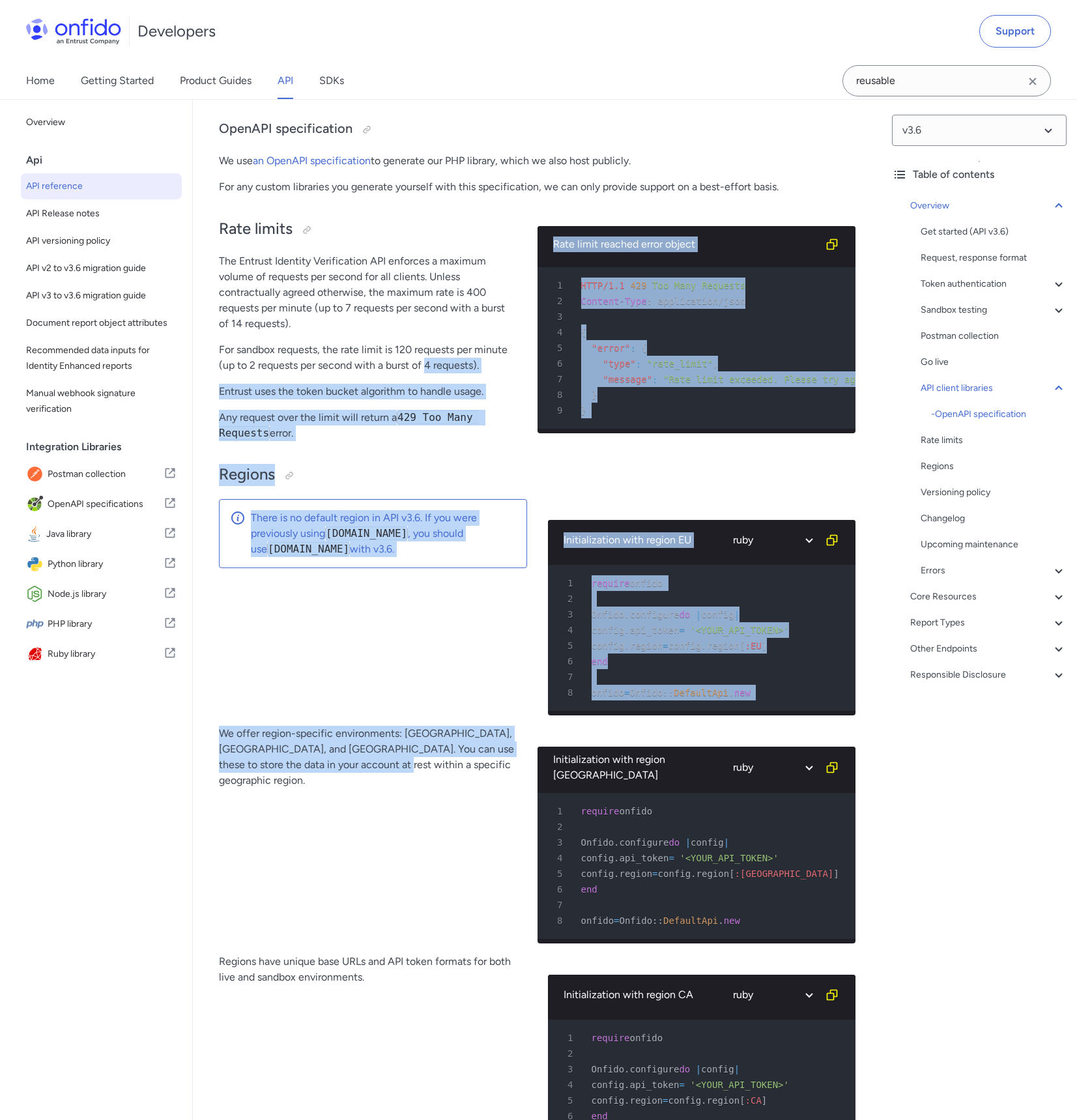
drag, startPoint x: 438, startPoint y: 967, endPoint x: 423, endPoint y: 376, distance: 591.2
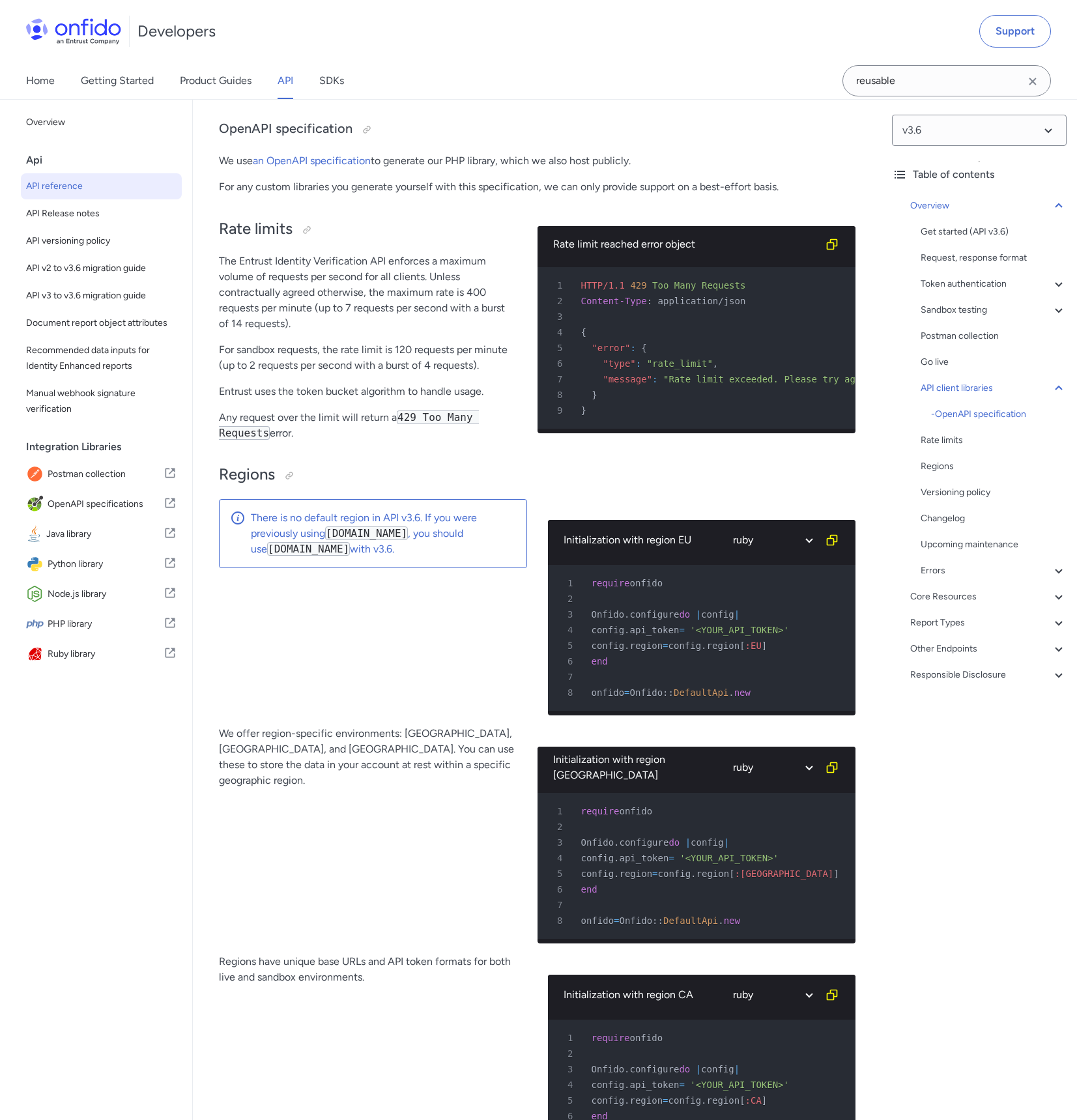
click at [418, 332] on p "The Entrust Identity Verification API enforces a maximum volume of requests per…" at bounding box center [368, 292] width 298 height 79
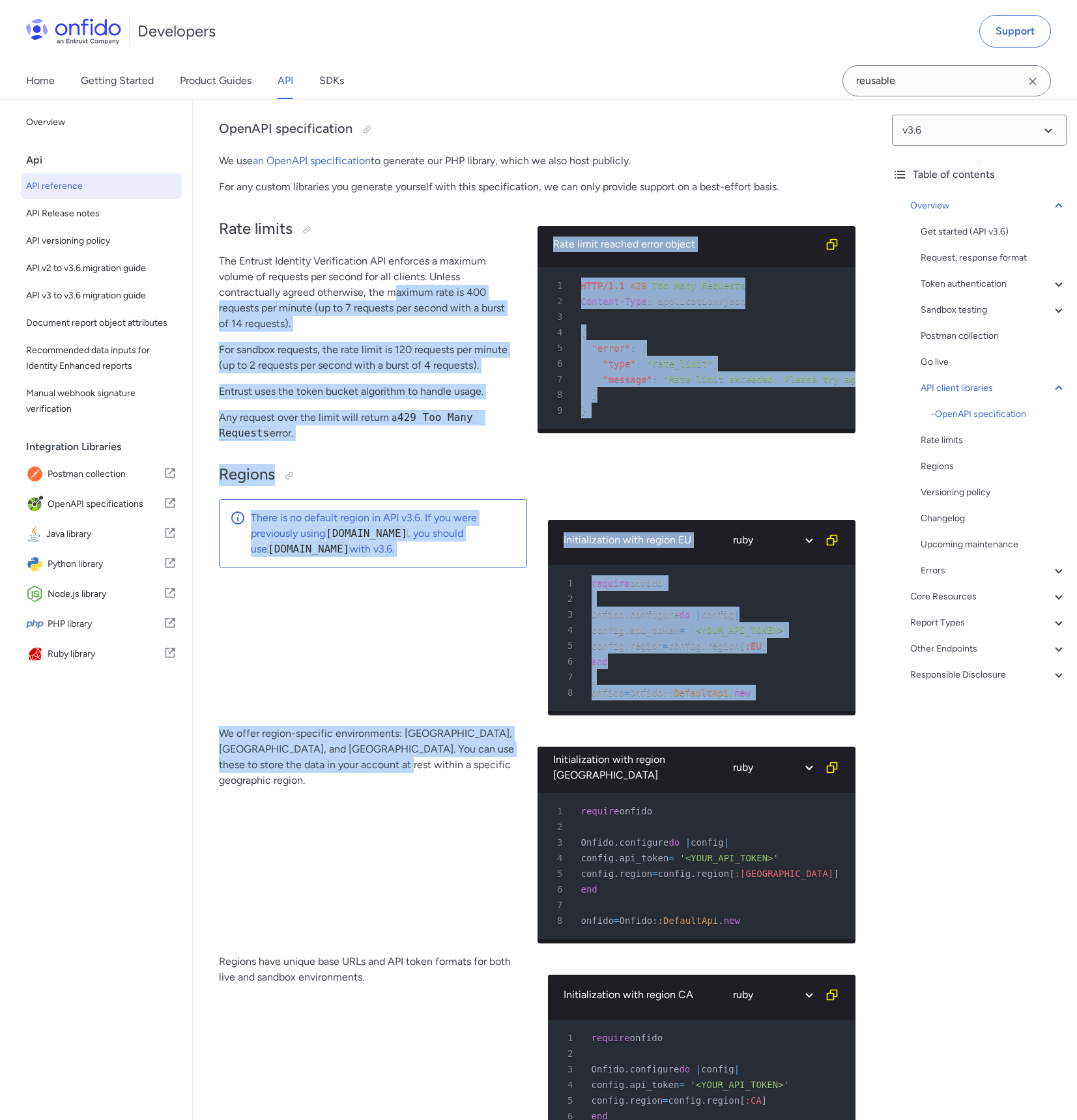
drag, startPoint x: 396, startPoint y: 305, endPoint x: 405, endPoint y: 847, distance: 542.1
drag, startPoint x: 405, startPoint y: 847, endPoint x: 409, endPoint y: 874, distance: 27.3
click at [405, 847] on div "We offer region-specific environments: [GEOGRAPHIC_DATA], [GEOGRAPHIC_DATA], an…" at bounding box center [368, 839] width 298 height 228
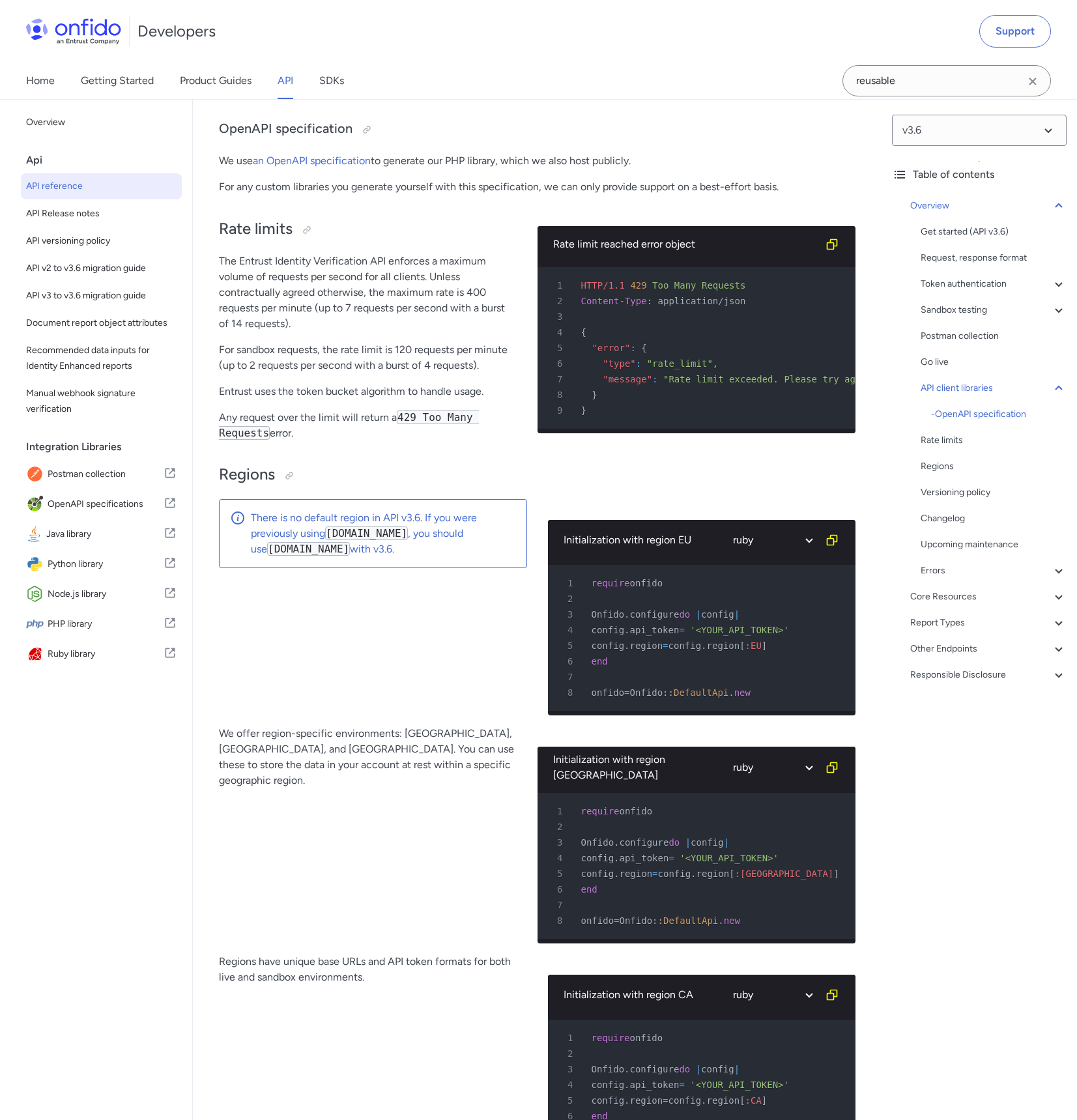
scroll to position [10335, 0]
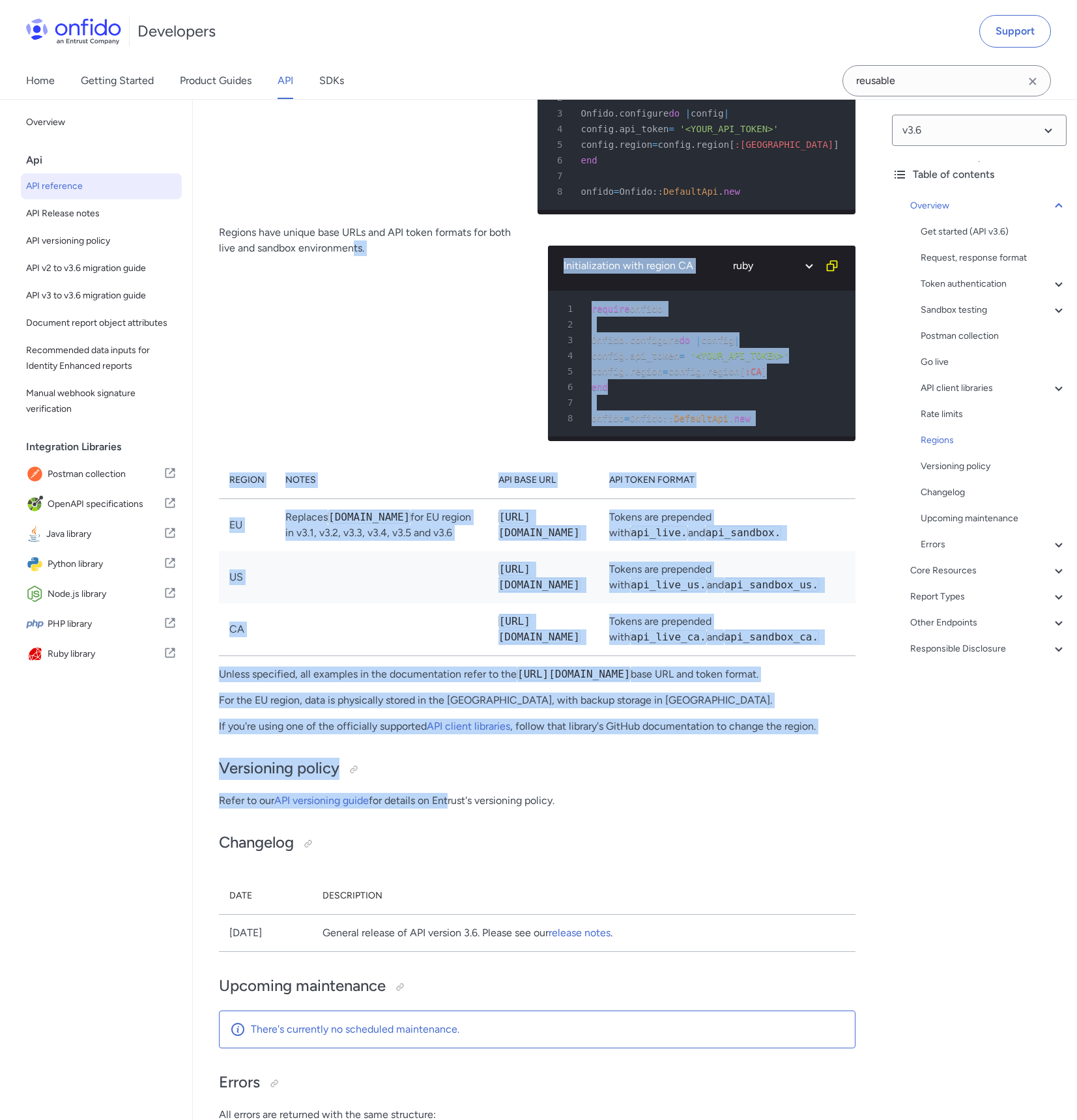
drag, startPoint x: 452, startPoint y: 894, endPoint x: 351, endPoint y: 291, distance: 611.4
click at [351, 256] on p "Regions have unique base URLs and API token formats for both live and sandbox e…" at bounding box center [373, 240] width 308 height 31
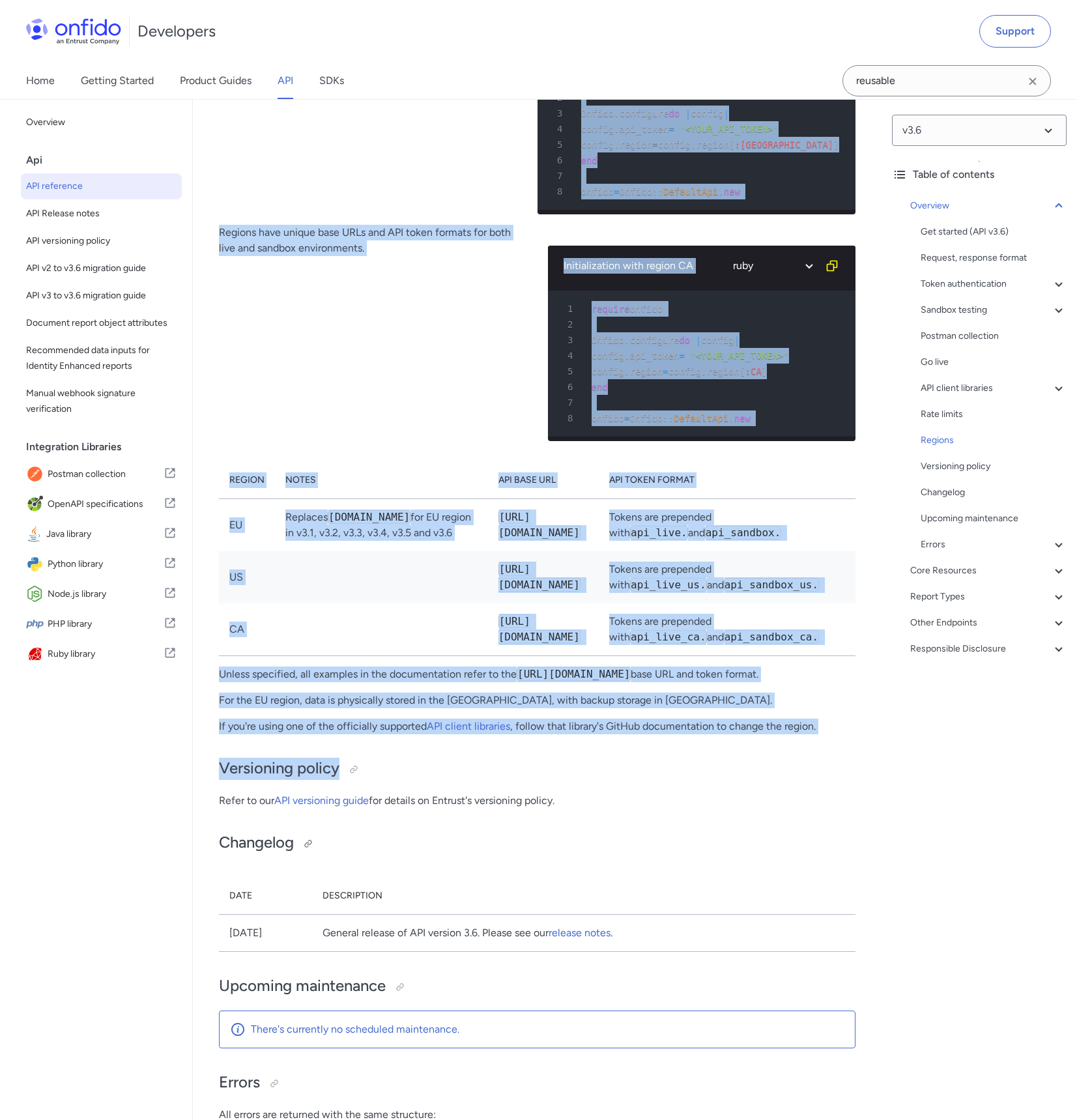
drag, startPoint x: 337, startPoint y: 211, endPoint x: 490, endPoint y: 939, distance: 743.9
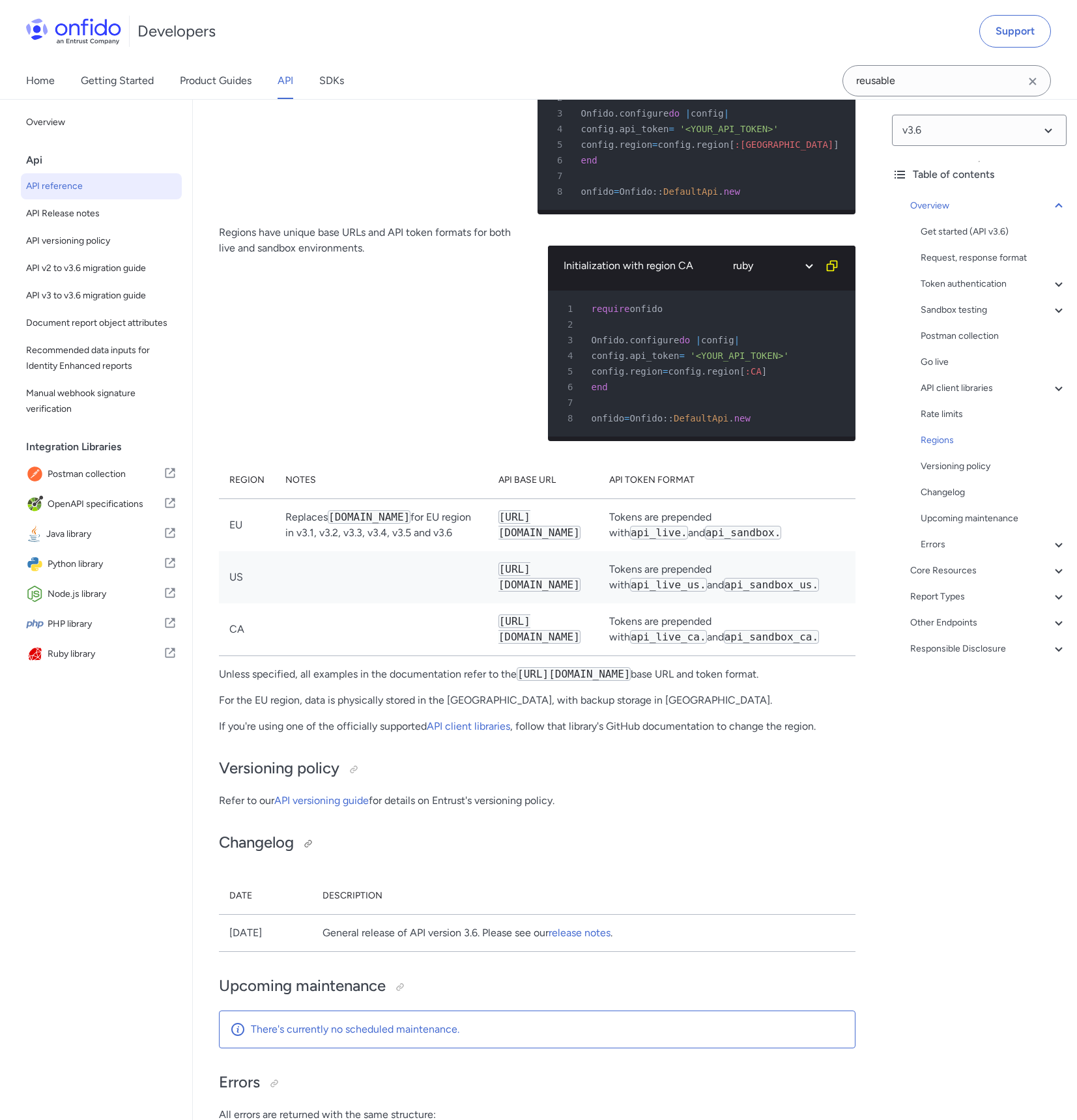
click at [497, 855] on h2 "Changelog" at bounding box center [537, 843] width 637 height 22
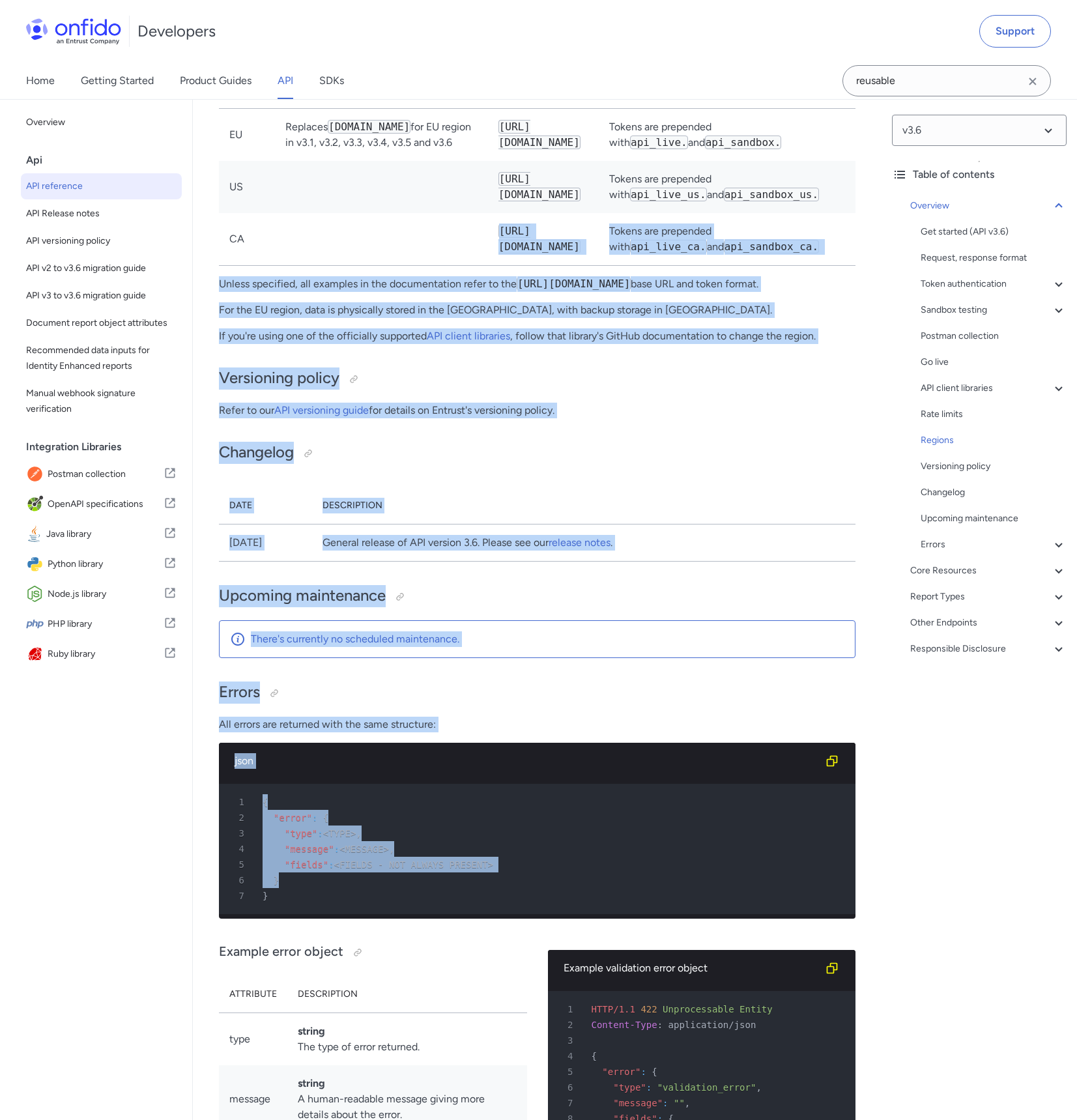
drag, startPoint x: 618, startPoint y: 980, endPoint x: 488, endPoint y: 280, distance: 712.0
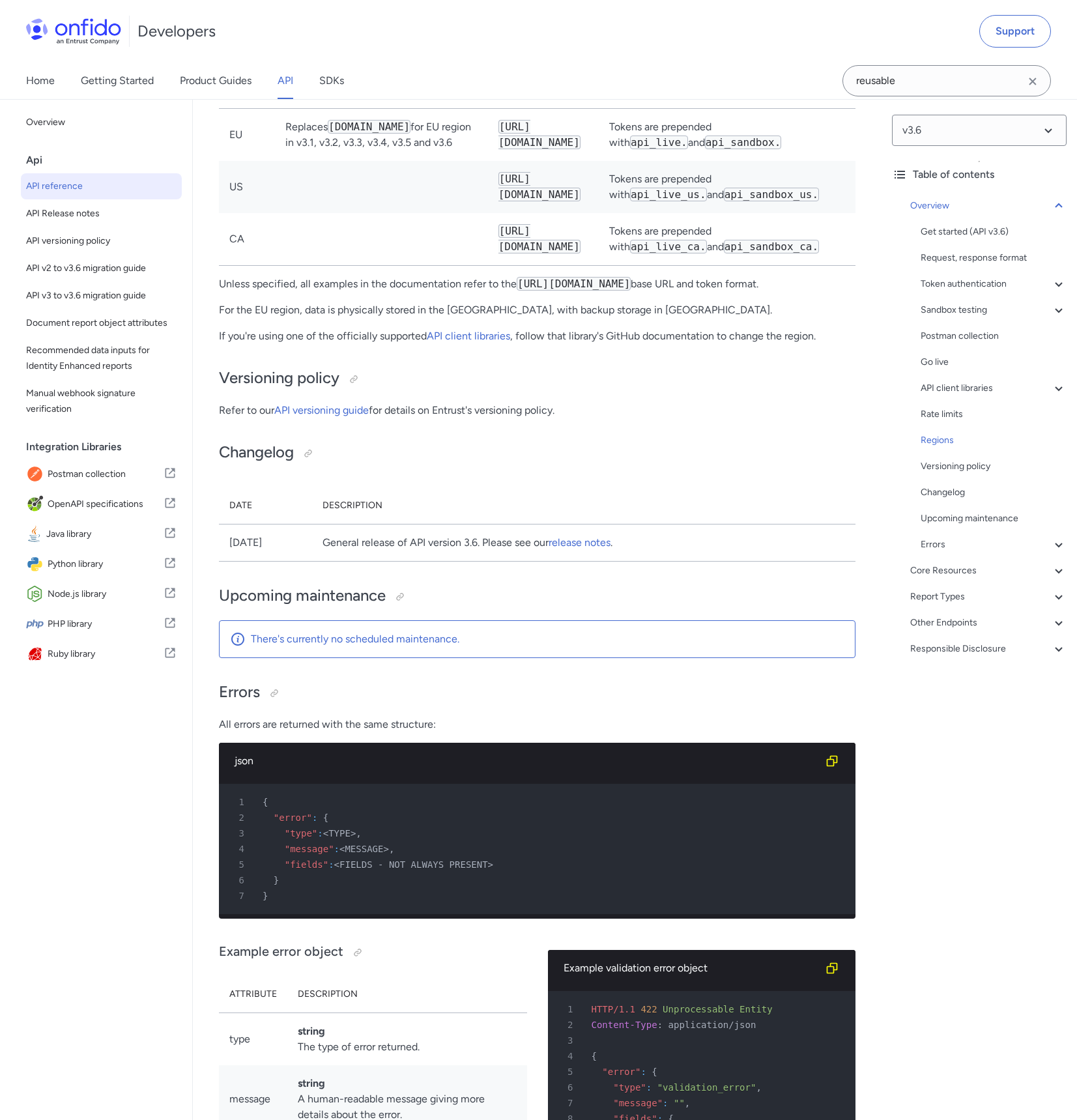
click at [418, 266] on td at bounding box center [382, 239] width 213 height 53
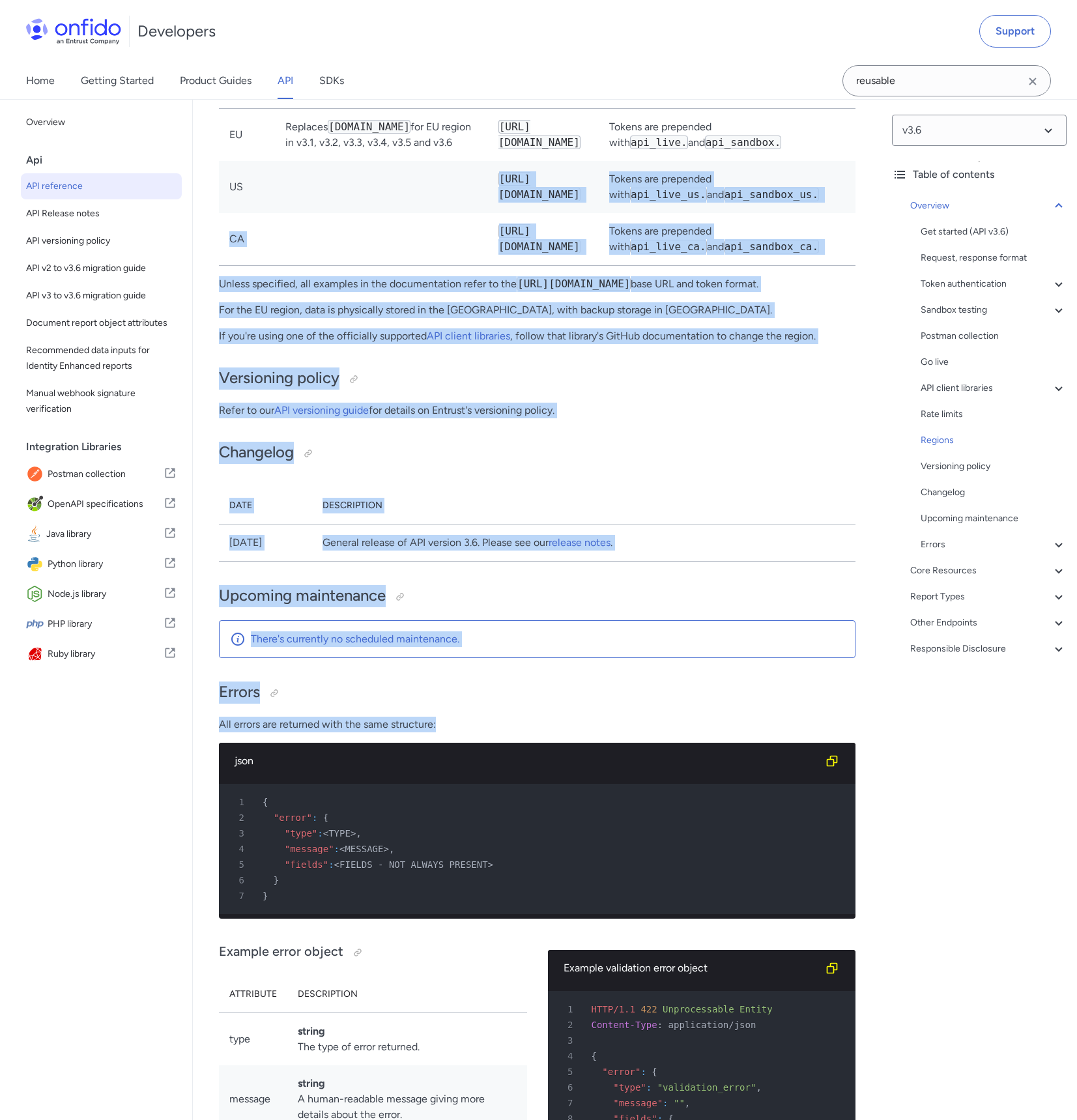
drag, startPoint x: 397, startPoint y: 273, endPoint x: 732, endPoint y: 951, distance: 756.2
drag, startPoint x: 725, startPoint y: 713, endPoint x: 709, endPoint y: 745, distance: 35.8
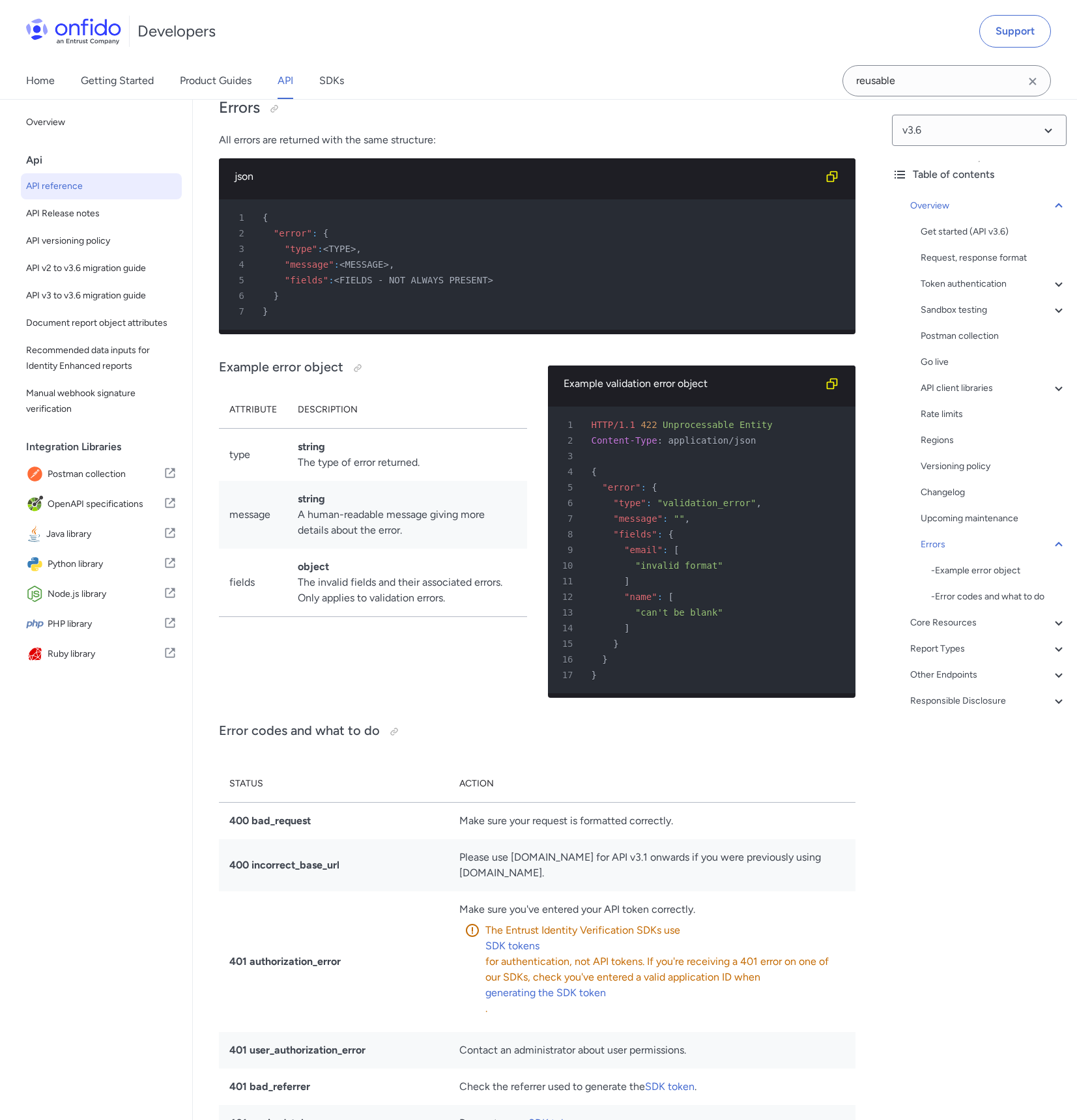
scroll to position [12173, 0]
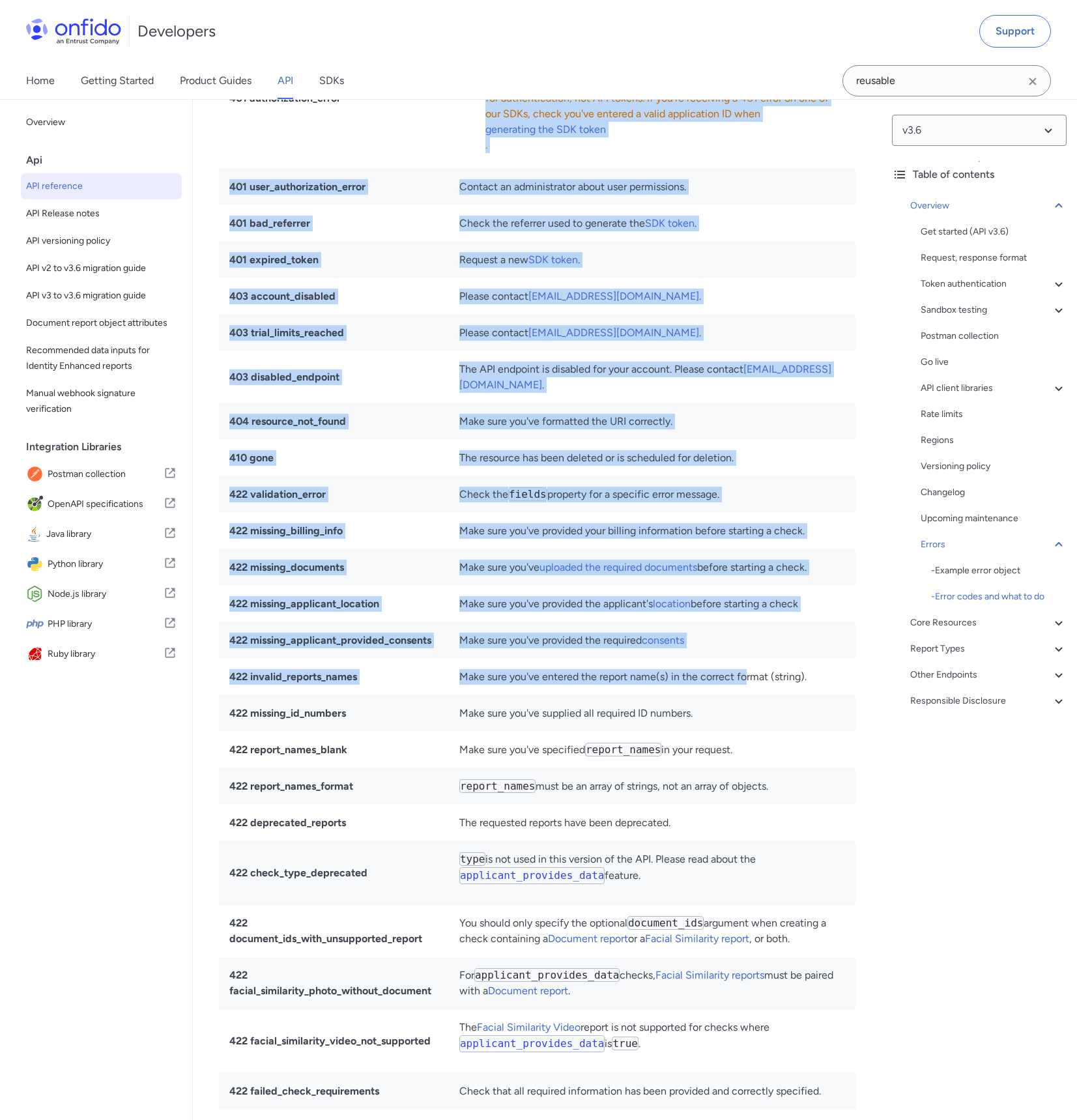
drag, startPoint x: 756, startPoint y: 787, endPoint x: 315, endPoint y: 221, distance: 717.5
click at [311, 228] on tbody "400 bad_request Make sure your request is formatted correctly. 400 incorrect_ba…" at bounding box center [537, 630] width 637 height 1384
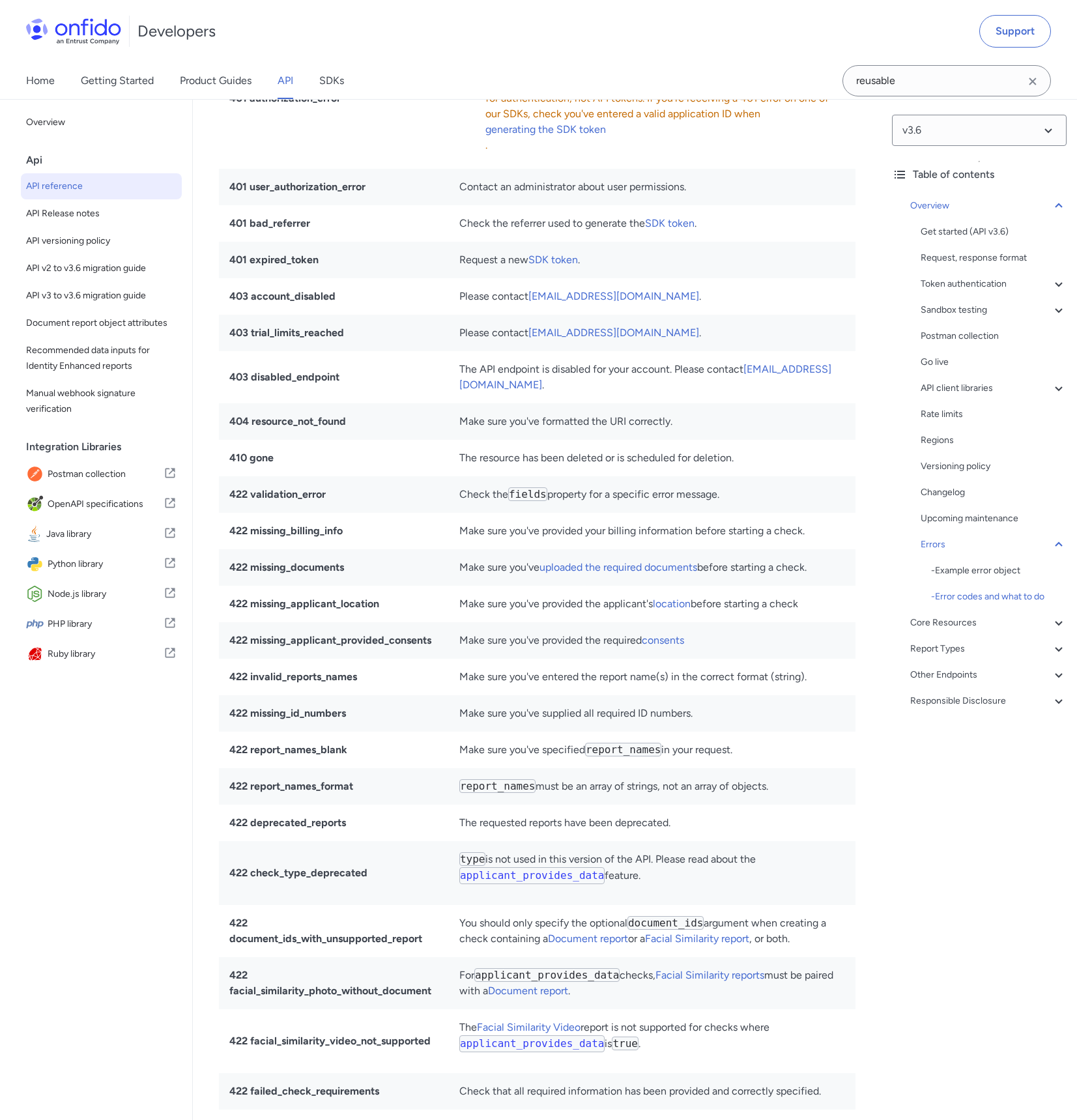
click at [315, 104] on strong "401 authorization_error" at bounding box center [285, 97] width 111 height 12
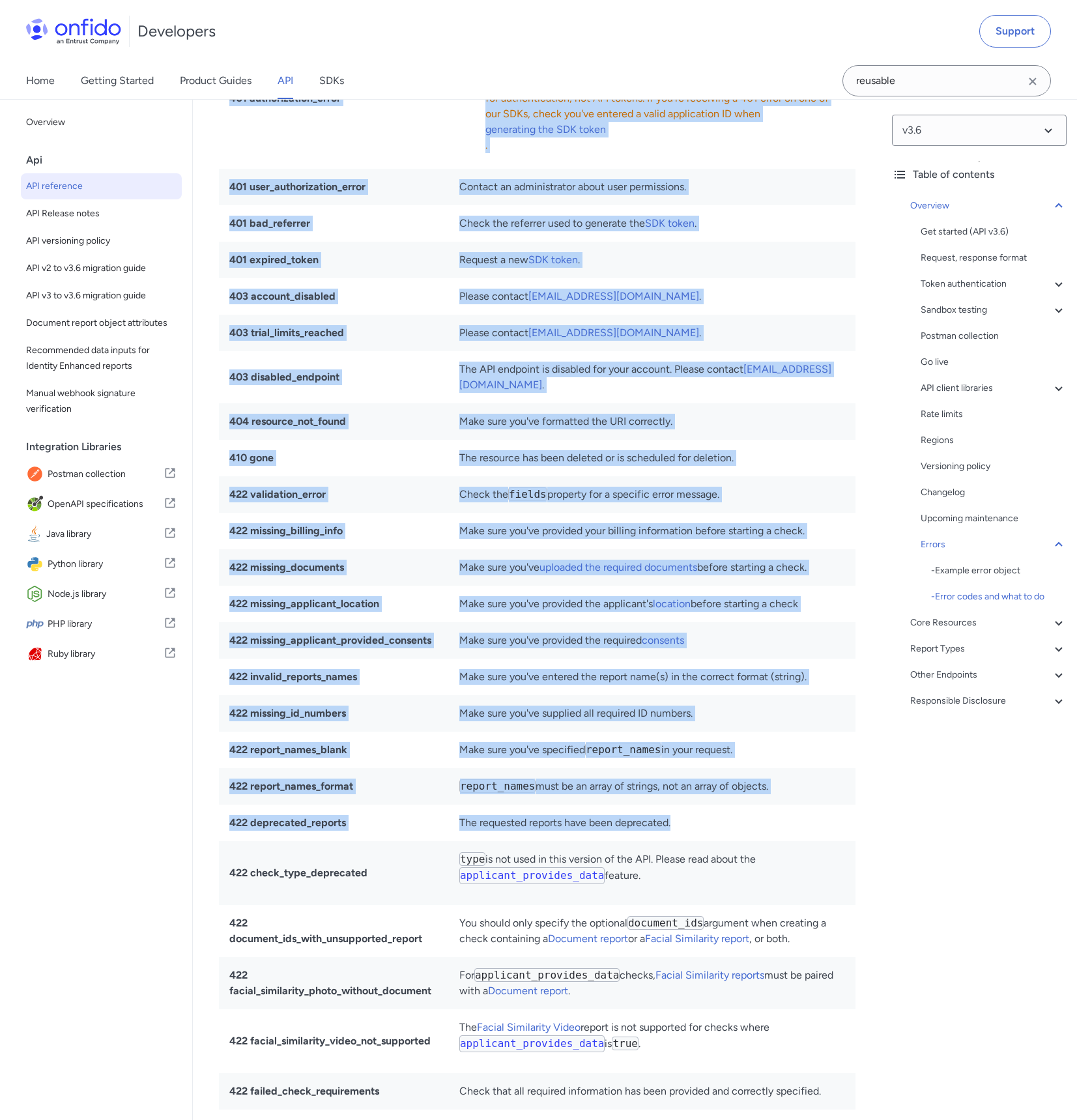
drag, startPoint x: 344, startPoint y: 174, endPoint x: 799, endPoint y: 940, distance: 890.9
click at [800, 941] on tbody "400 bad_request Make sure your request is formatted correctly. 400 incorrect_ba…" at bounding box center [537, 630] width 637 height 1384
click at [782, 805] on td "report_names must be an array of strings, not an array of objects." at bounding box center [652, 786] width 406 height 37
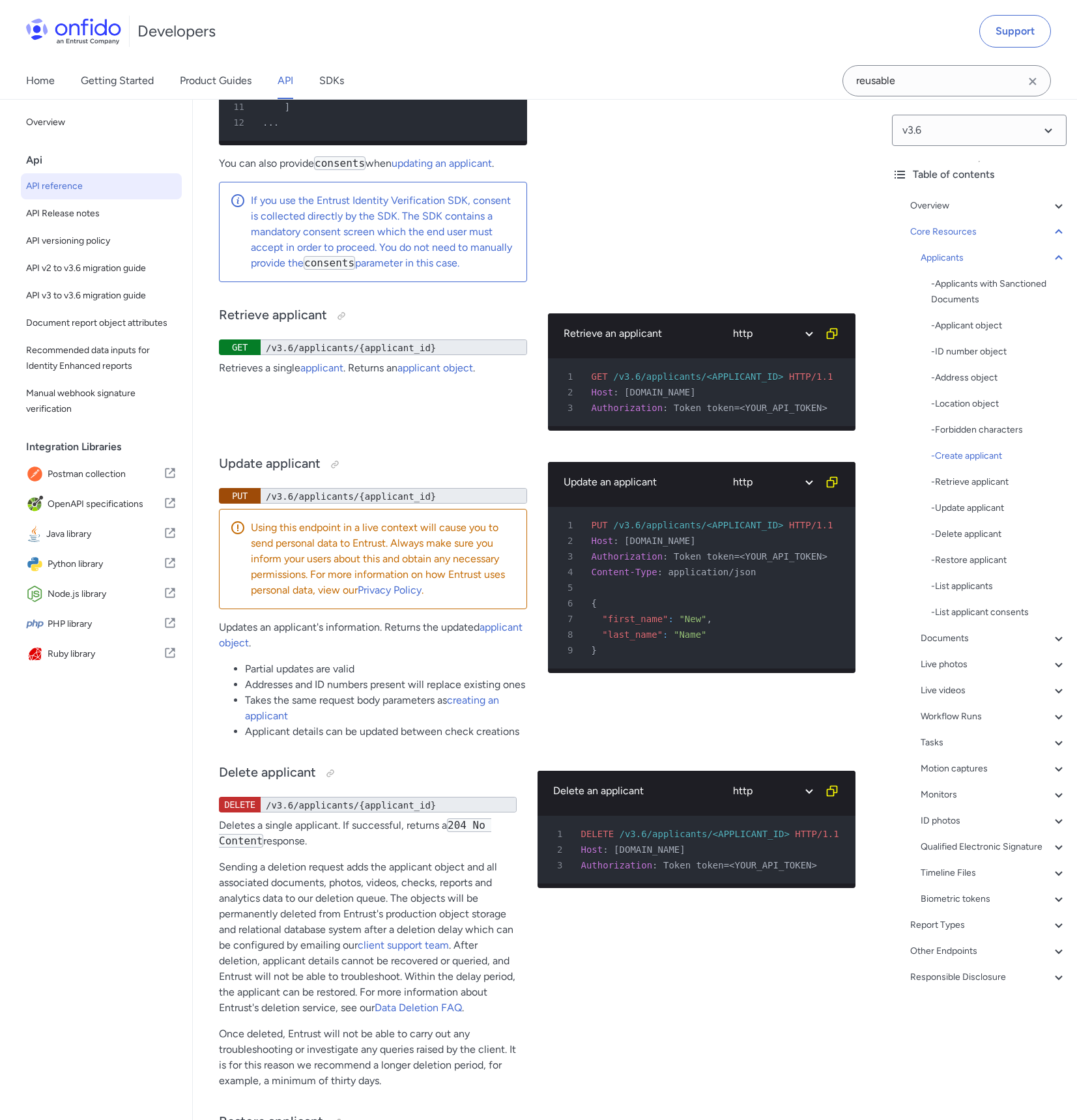
scroll to position [19280, 0]
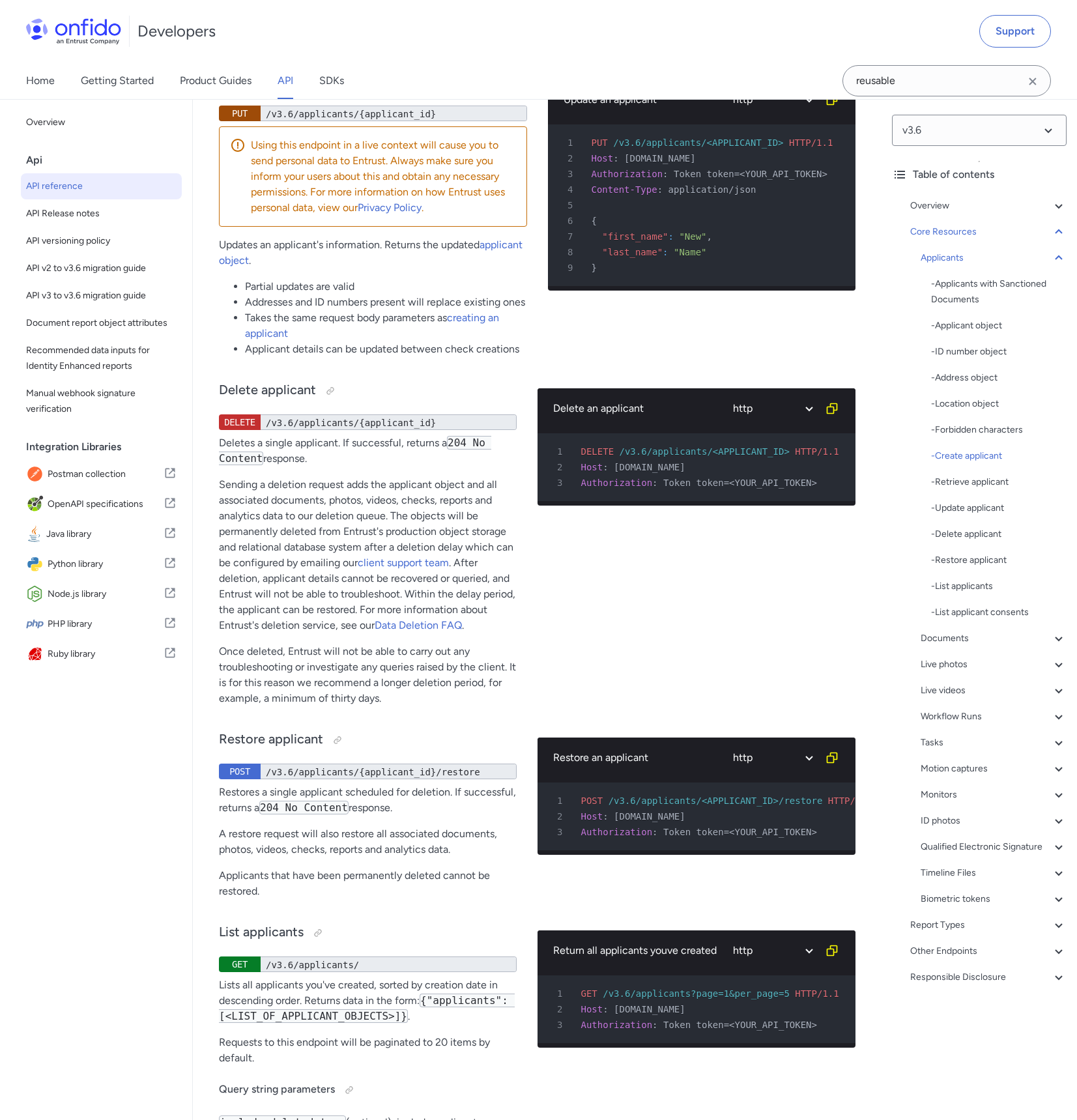
click at [436, 633] on p "Sending a [MEDICAL_DATA] request adds the applicant object and all associated d…" at bounding box center [368, 555] width 298 height 156
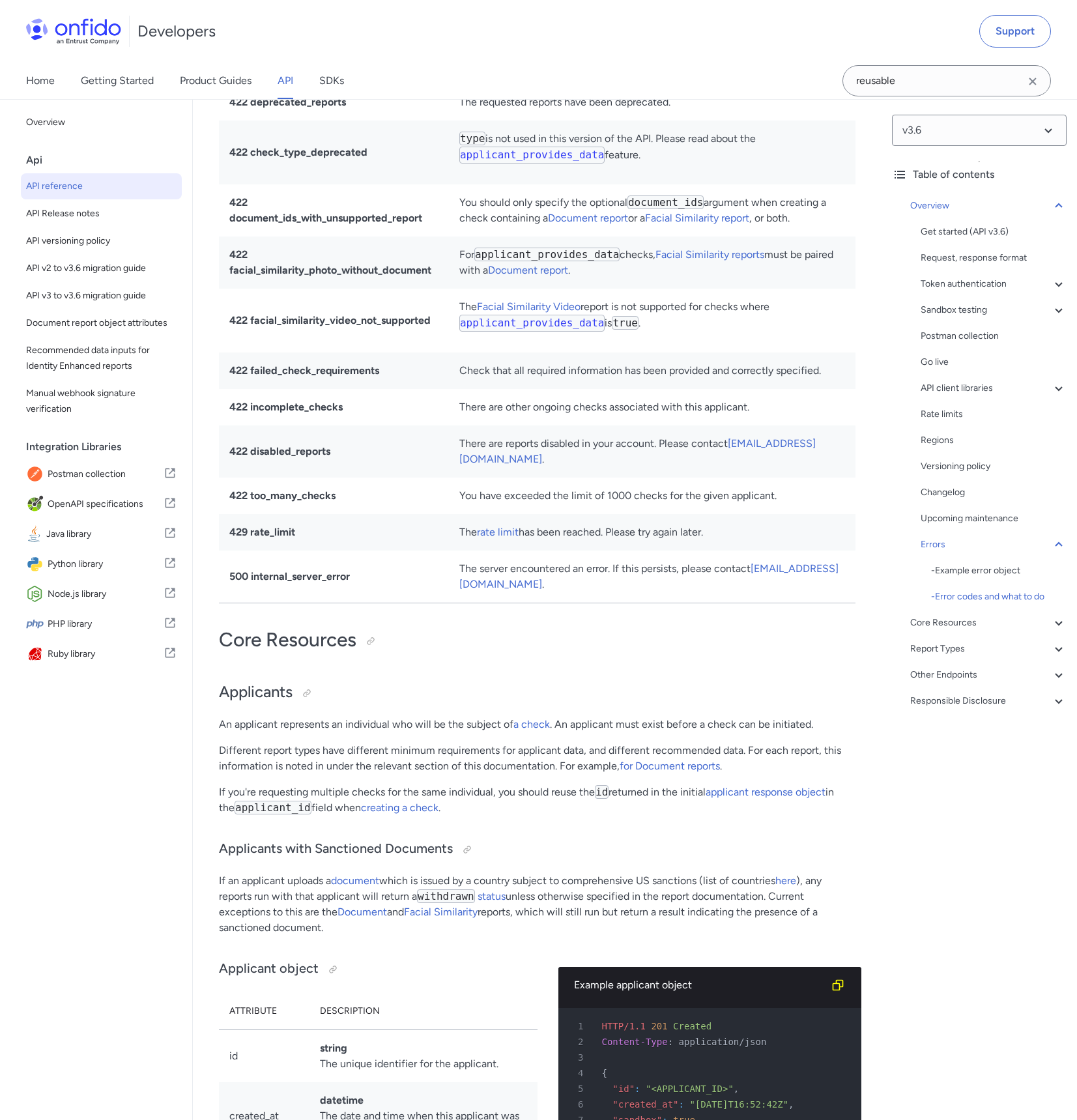
scroll to position [12148, 0]
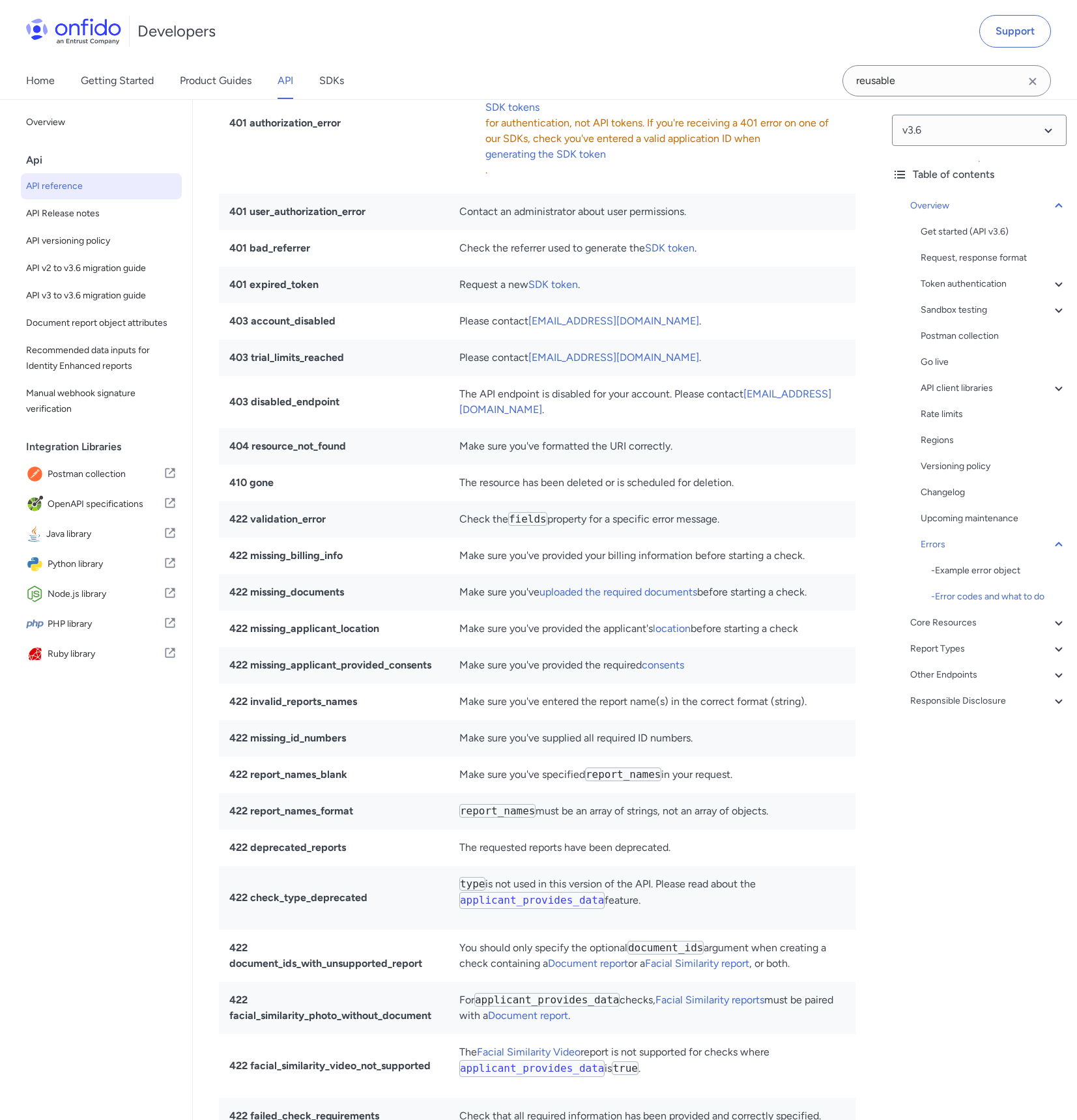
click at [521, 428] on td "The API endpoint is disabled for your account. Please contact [EMAIL_ADDRESS][D…" at bounding box center [652, 401] width 406 height 52
click at [370, 501] on td "410 gone" at bounding box center [333, 482] width 230 height 37
